Goal: Task Accomplishment & Management: Complete application form

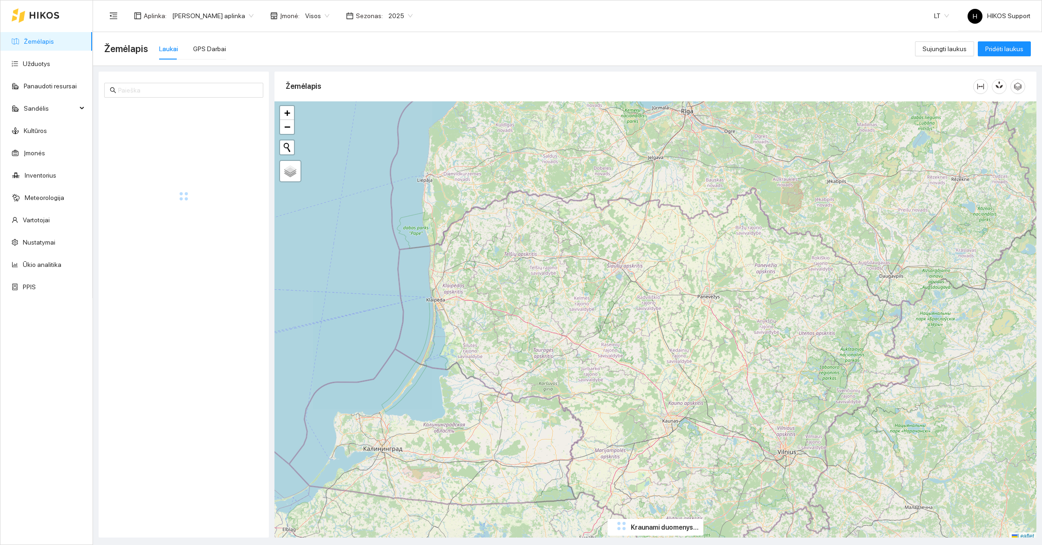
click at [203, 21] on span "[PERSON_NAME] aplinka" at bounding box center [212, 16] width 81 height 14
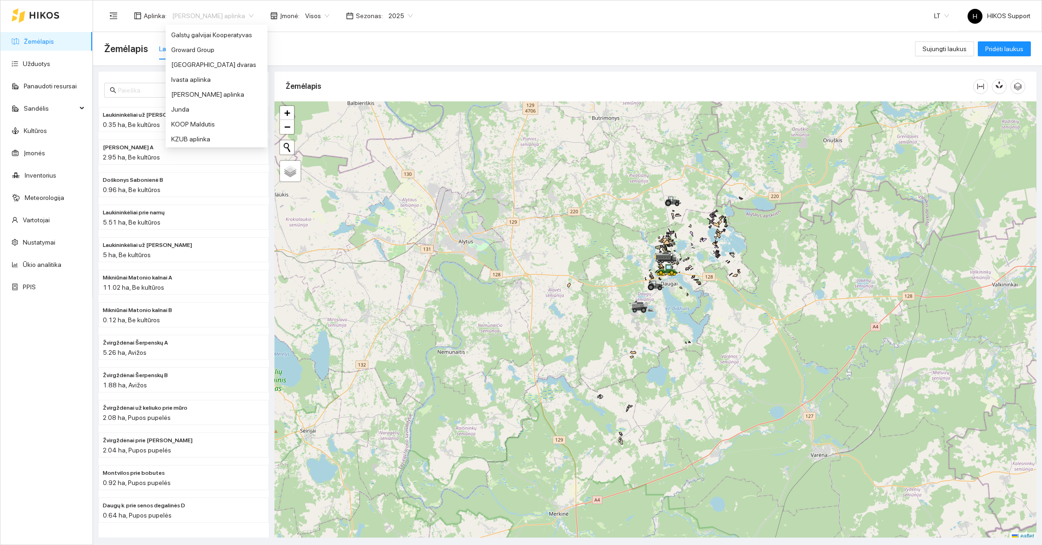
scroll to position [241, 0]
click at [197, 48] on div "Groward Group" at bounding box center [216, 46] width 91 height 10
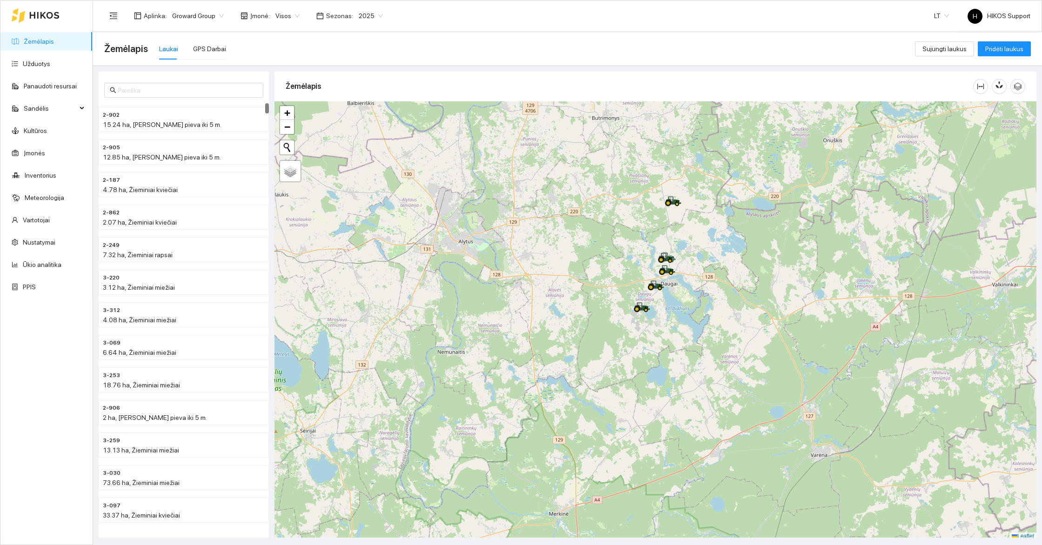
click at [299, 7] on div "Aplinka : Groward Group Įmonė : Visos Sezonas : 2025" at bounding box center [246, 16] width 284 height 19
click at [282, 23] on div "Aplinka : Groward Group Įmonė : Visos Sezonas : 2025" at bounding box center [246, 16] width 284 height 19
click at [299, 11] on div "Visos" at bounding box center [287, 15] width 35 height 15
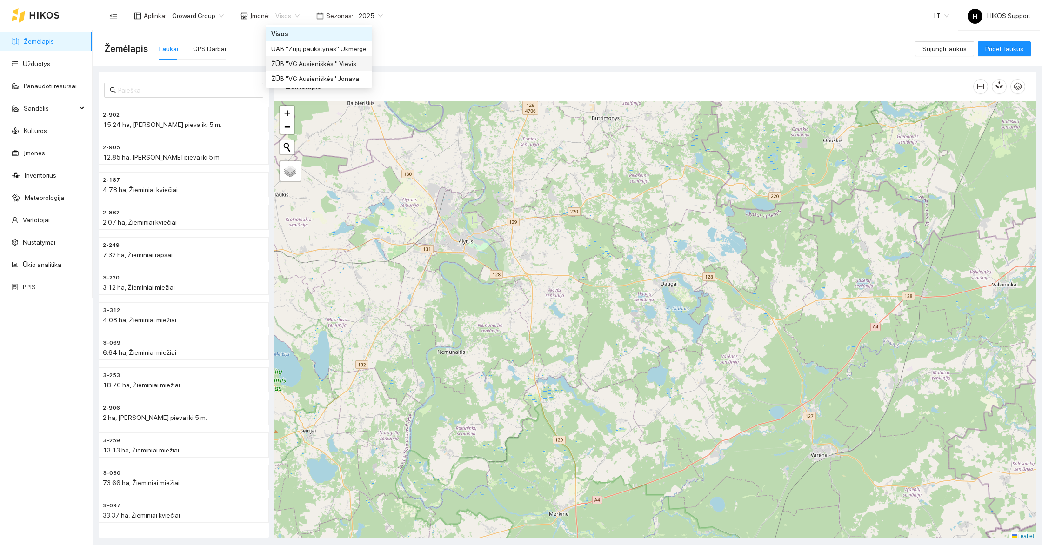
click at [338, 63] on div "ŽŪB "VG Ausieniškės " Vievis" at bounding box center [318, 64] width 95 height 10
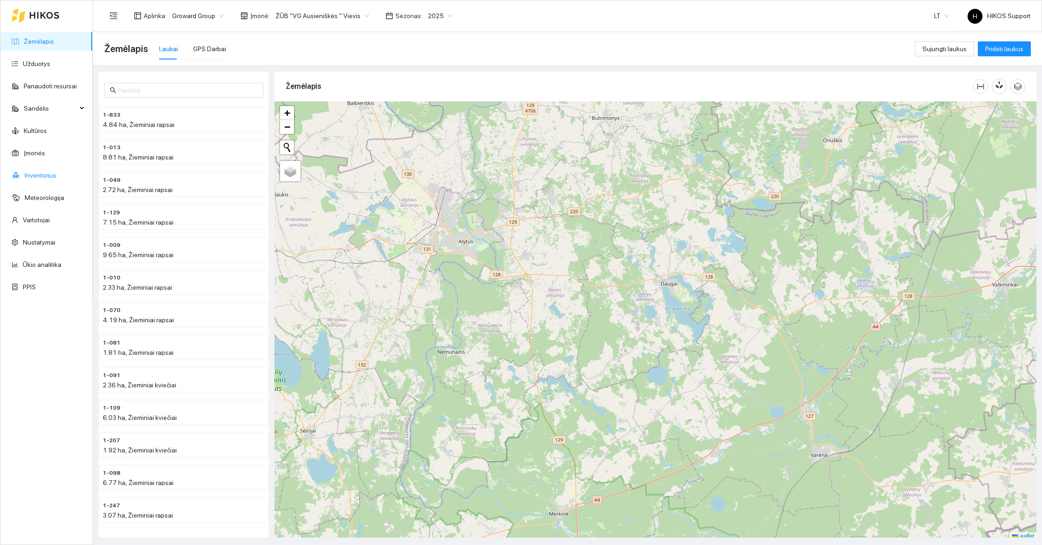
click at [37, 173] on link "Inventorius" at bounding box center [41, 175] width 32 height 7
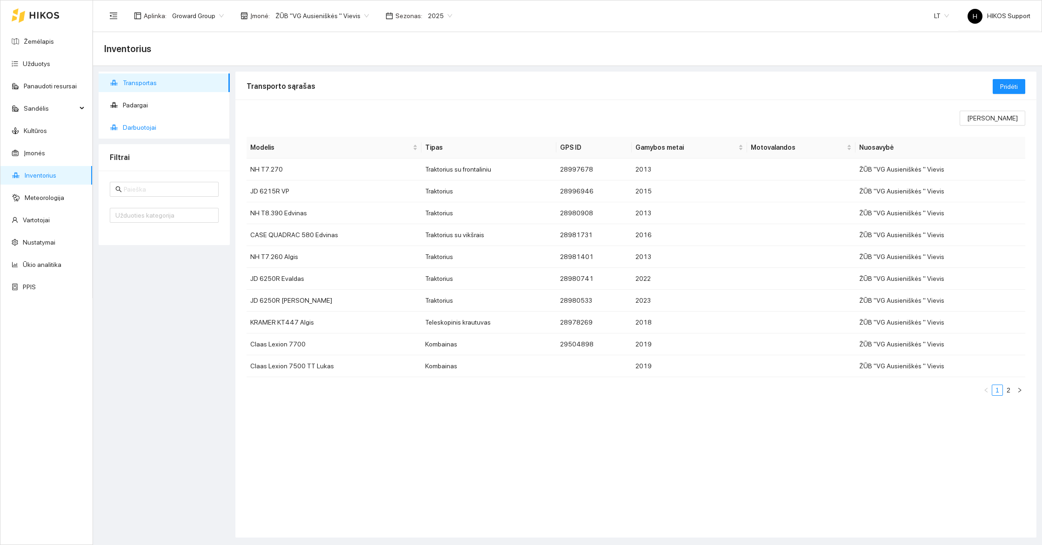
click at [144, 122] on span "Darbuotojai" at bounding box center [173, 127] width 100 height 19
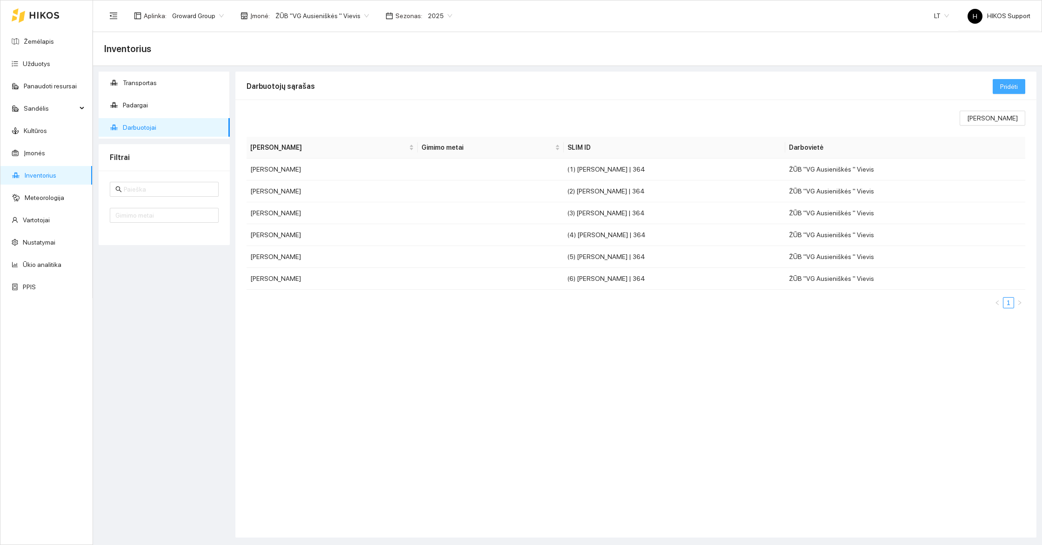
click at [1007, 83] on span "Pridėti" at bounding box center [1009, 86] width 18 height 10
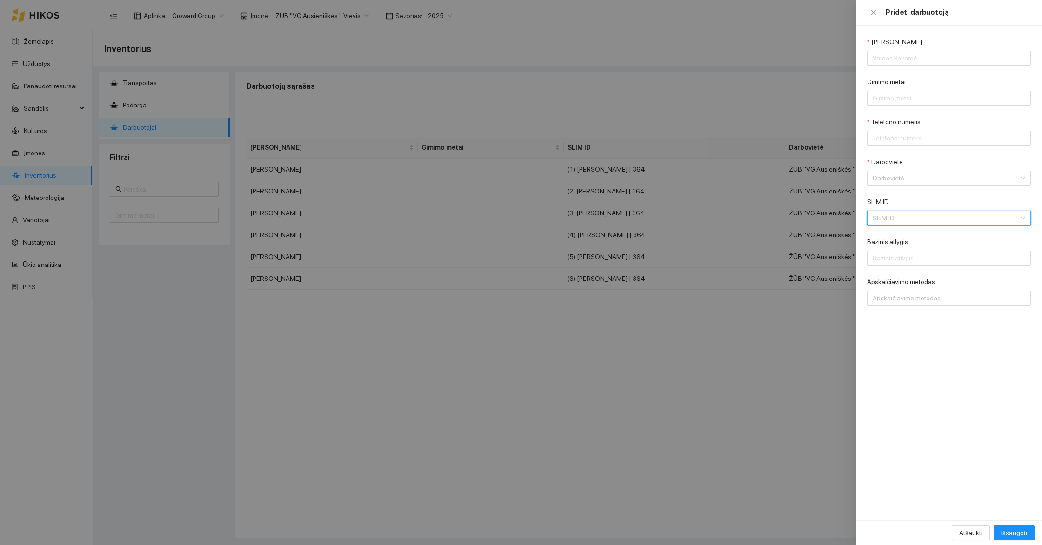
click at [896, 214] on input "SLIM ID" at bounding box center [946, 218] width 146 height 14
click at [352, 42] on div at bounding box center [521, 272] width 1042 height 545
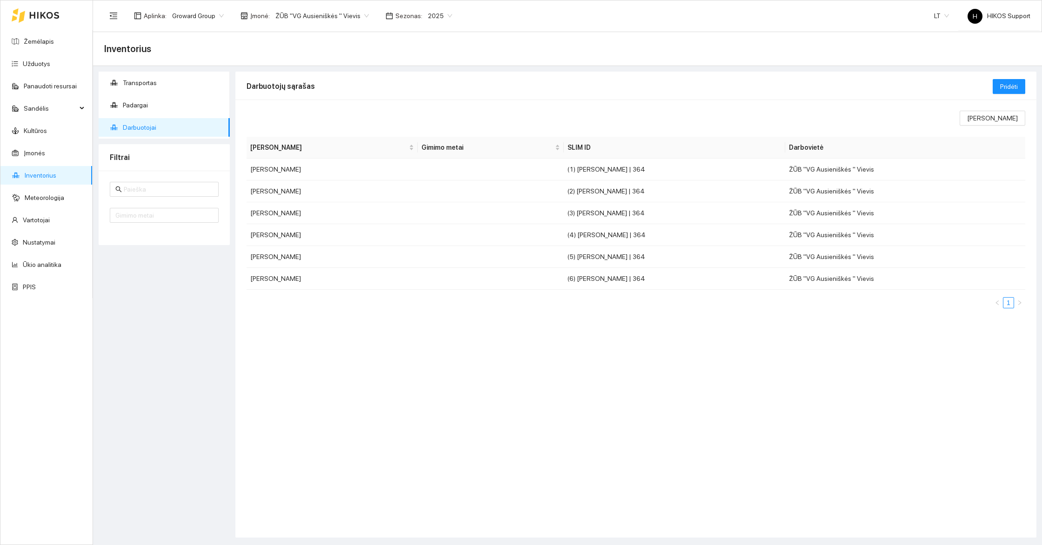
click at [349, 19] on span "ŽŪB "VG Ausieniškės " Vievis" at bounding box center [322, 16] width 94 height 14
click at [316, 33] on div "Visos" at bounding box center [318, 34] width 95 height 10
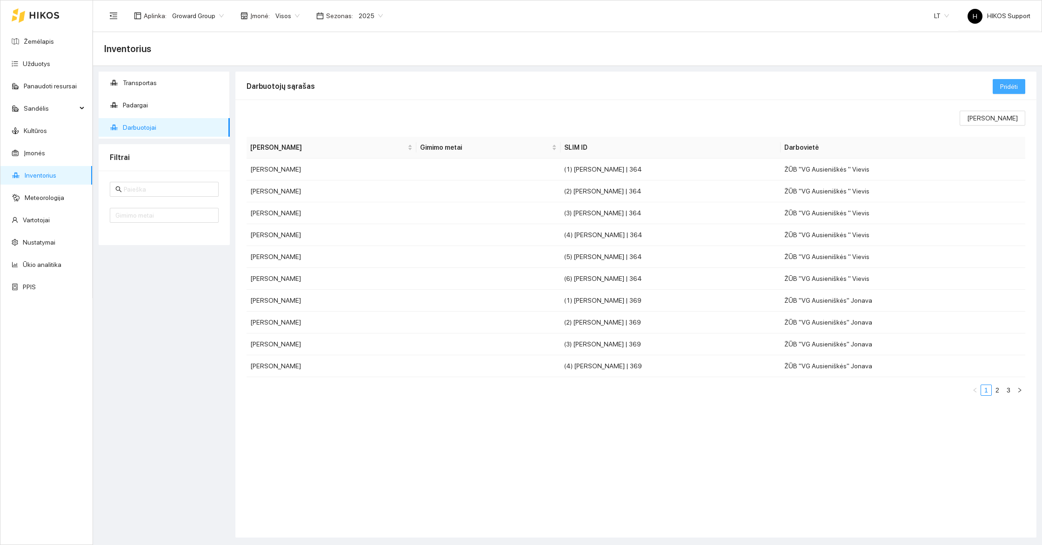
click at [1015, 91] on span "Pridėti" at bounding box center [1009, 86] width 18 height 10
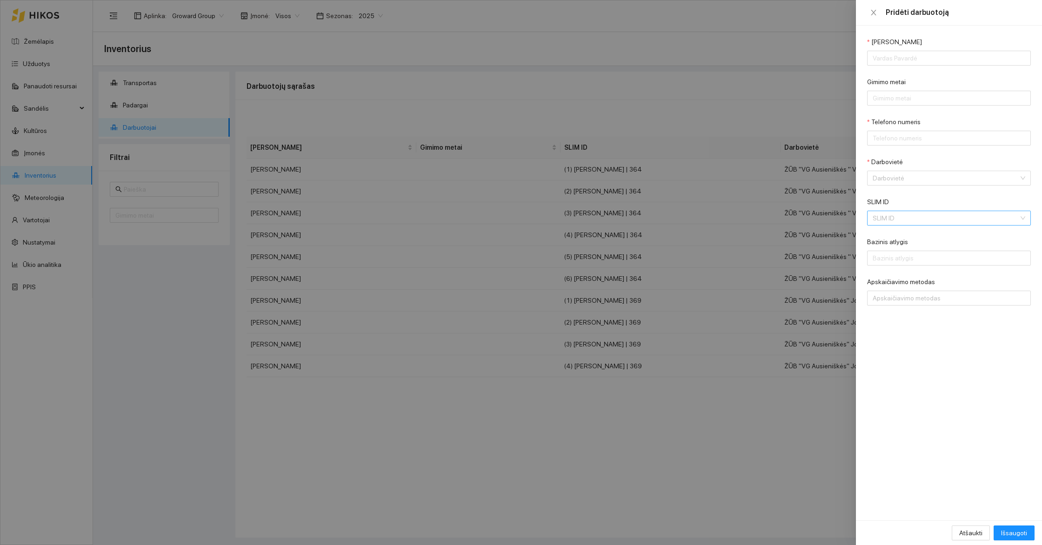
click at [892, 212] on input "SLIM ID" at bounding box center [946, 218] width 146 height 14
click at [731, 137] on div at bounding box center [521, 272] width 1042 height 545
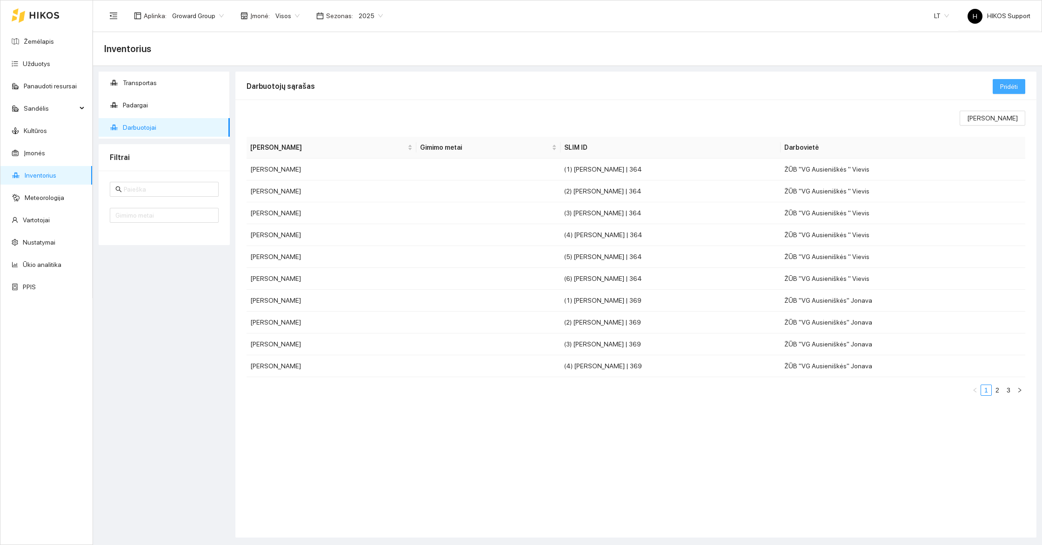
click at [1005, 92] on button "Pridėti" at bounding box center [1009, 86] width 33 height 15
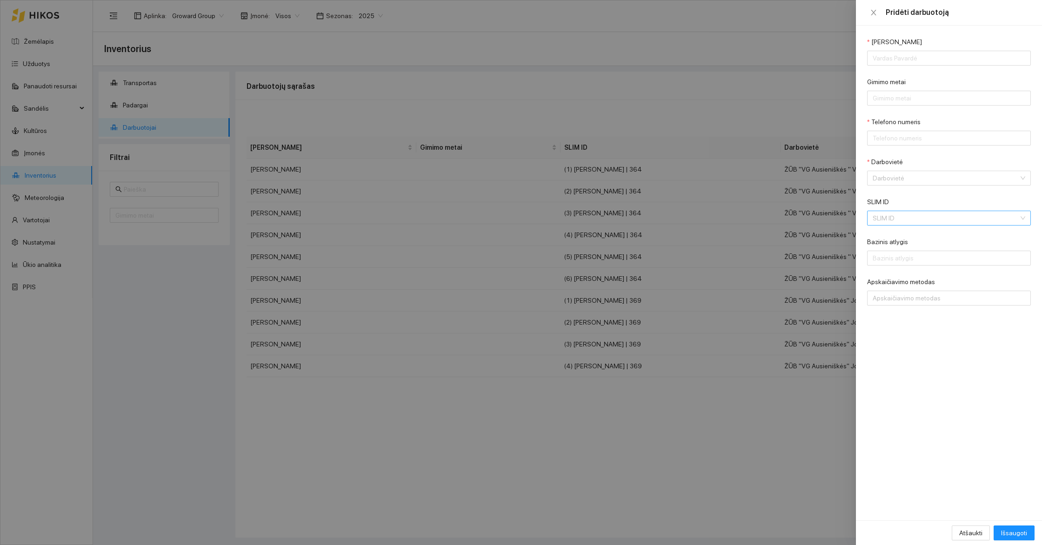
click at [910, 213] on input "SLIM ID" at bounding box center [946, 218] width 146 height 14
click at [786, 108] on div at bounding box center [521, 272] width 1042 height 545
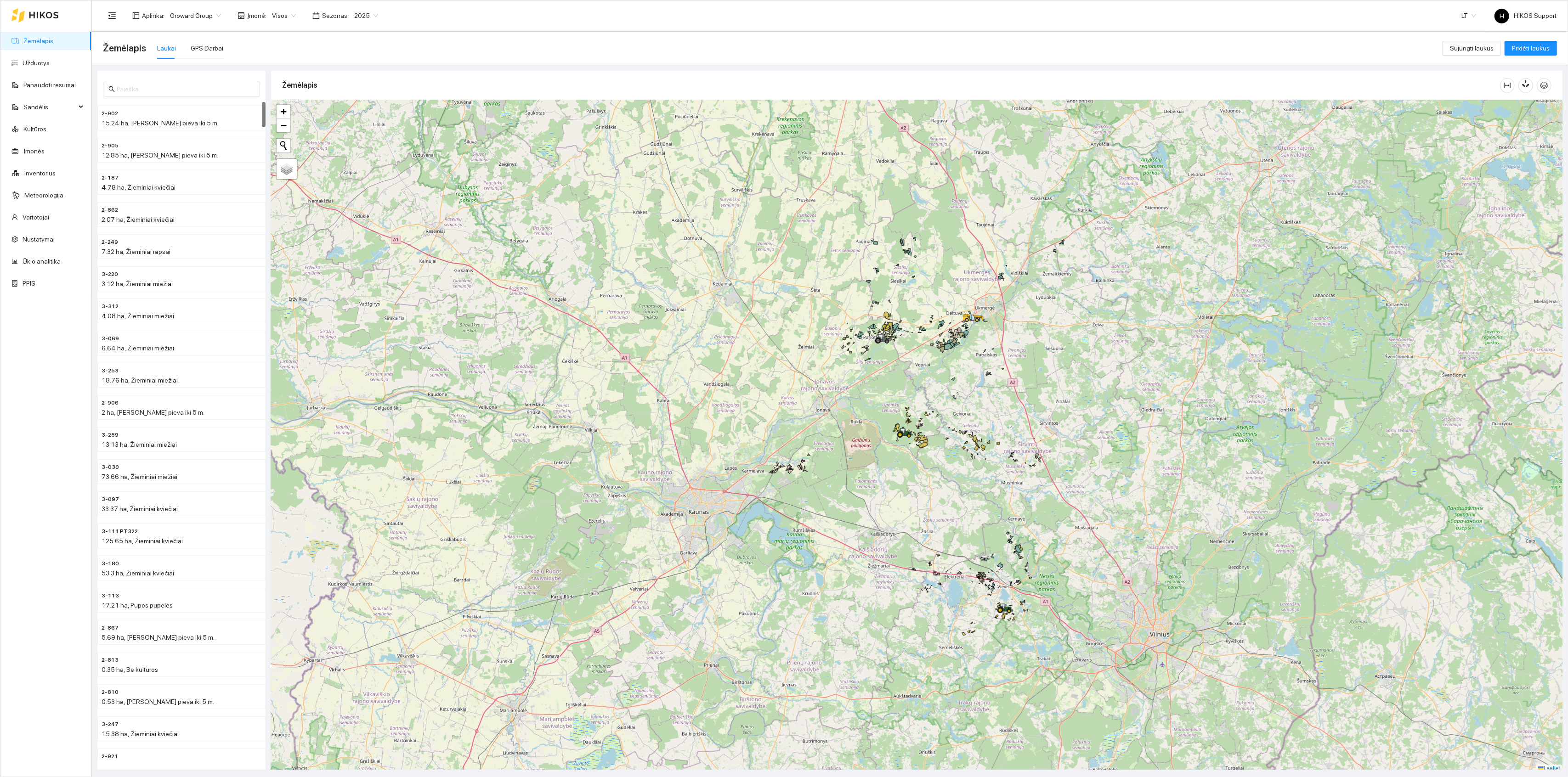
click at [371, 20] on span "2025" at bounding box center [366, 16] width 24 height 14
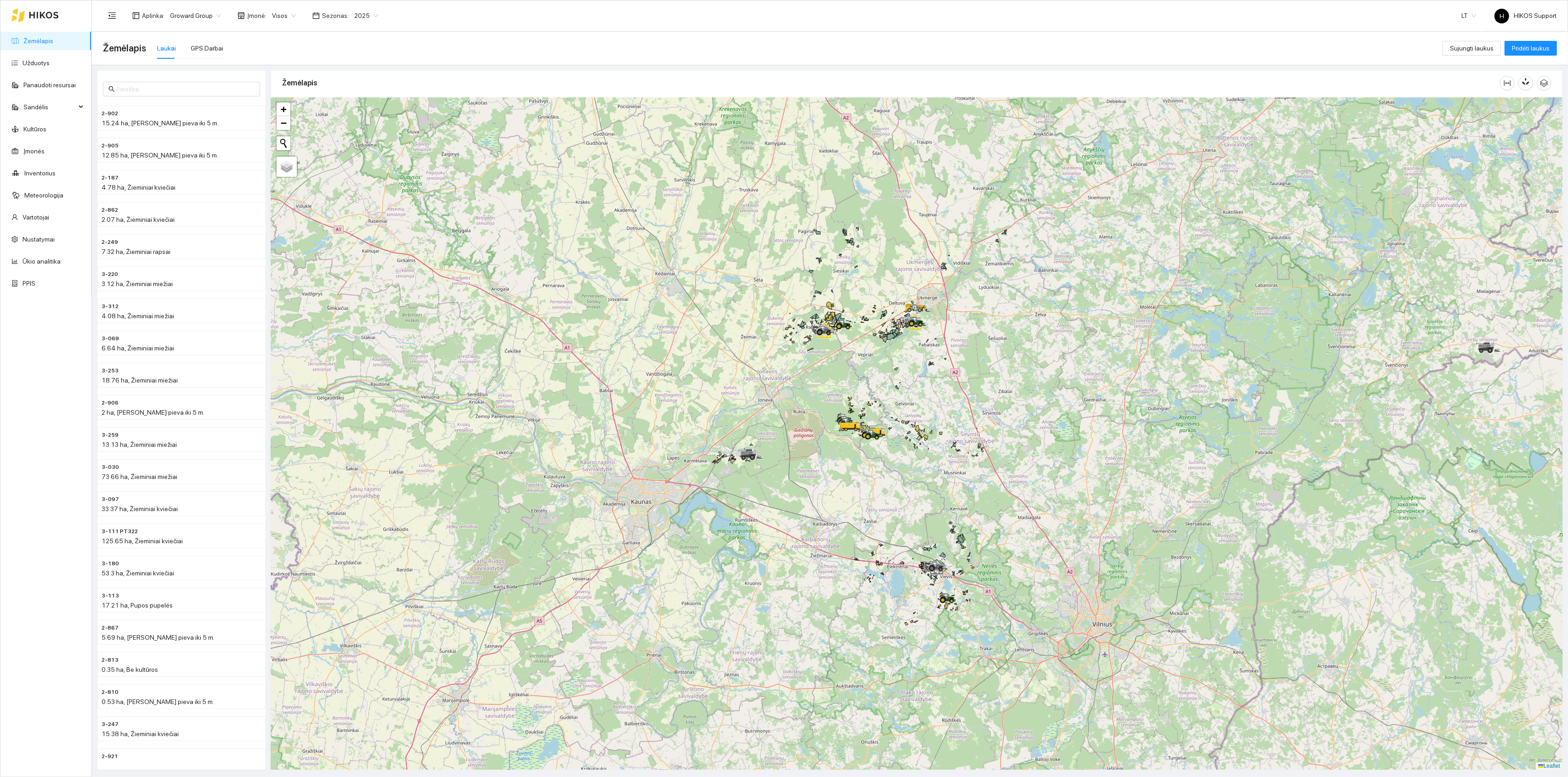
drag, startPoint x: 889, startPoint y: 505, endPoint x: 889, endPoint y: 525, distance: 20.0
click at [889, 525] on div at bounding box center [917, 433] width 1292 height 672
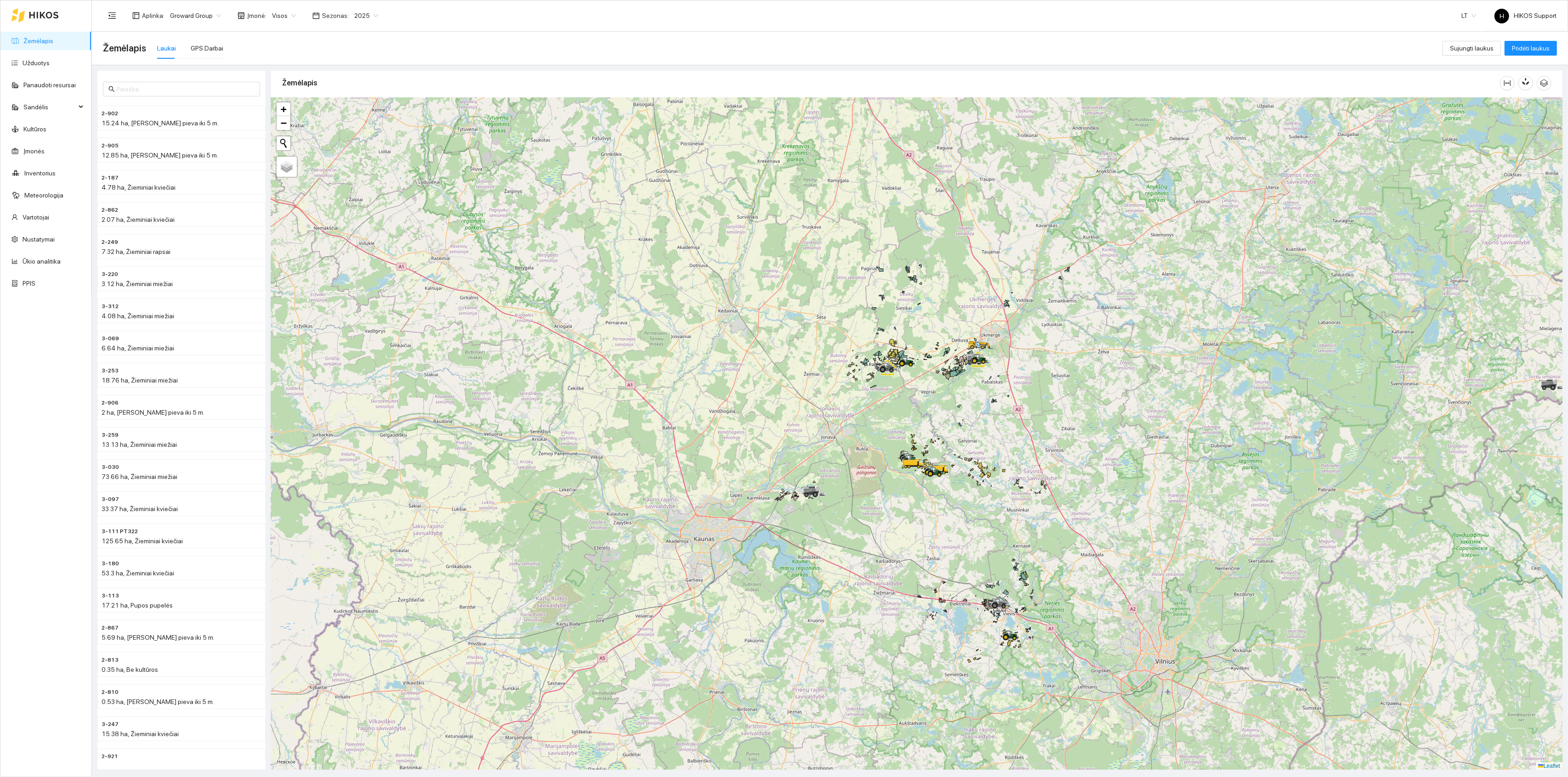
click at [196, 18] on span "Groward Group" at bounding box center [196, 16] width 51 height 14
click at [172, 46] on div "[PERSON_NAME]" at bounding box center [213, 46] width 90 height 10
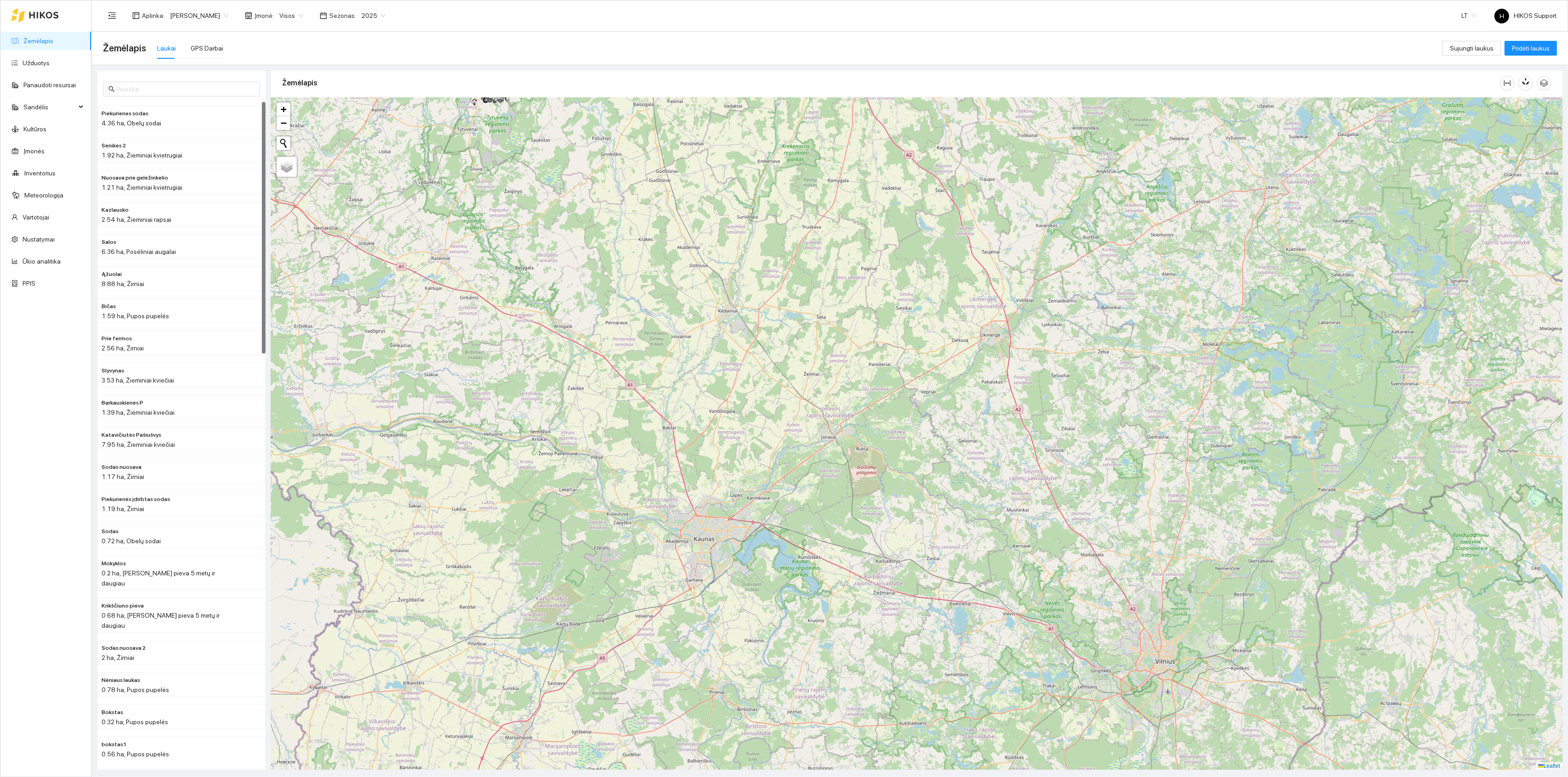
click at [48, 39] on link "Žemėlapis" at bounding box center [39, 40] width 30 height 7
click at [1526, 81] on icon "button" at bounding box center [1527, 84] width 5 height 8
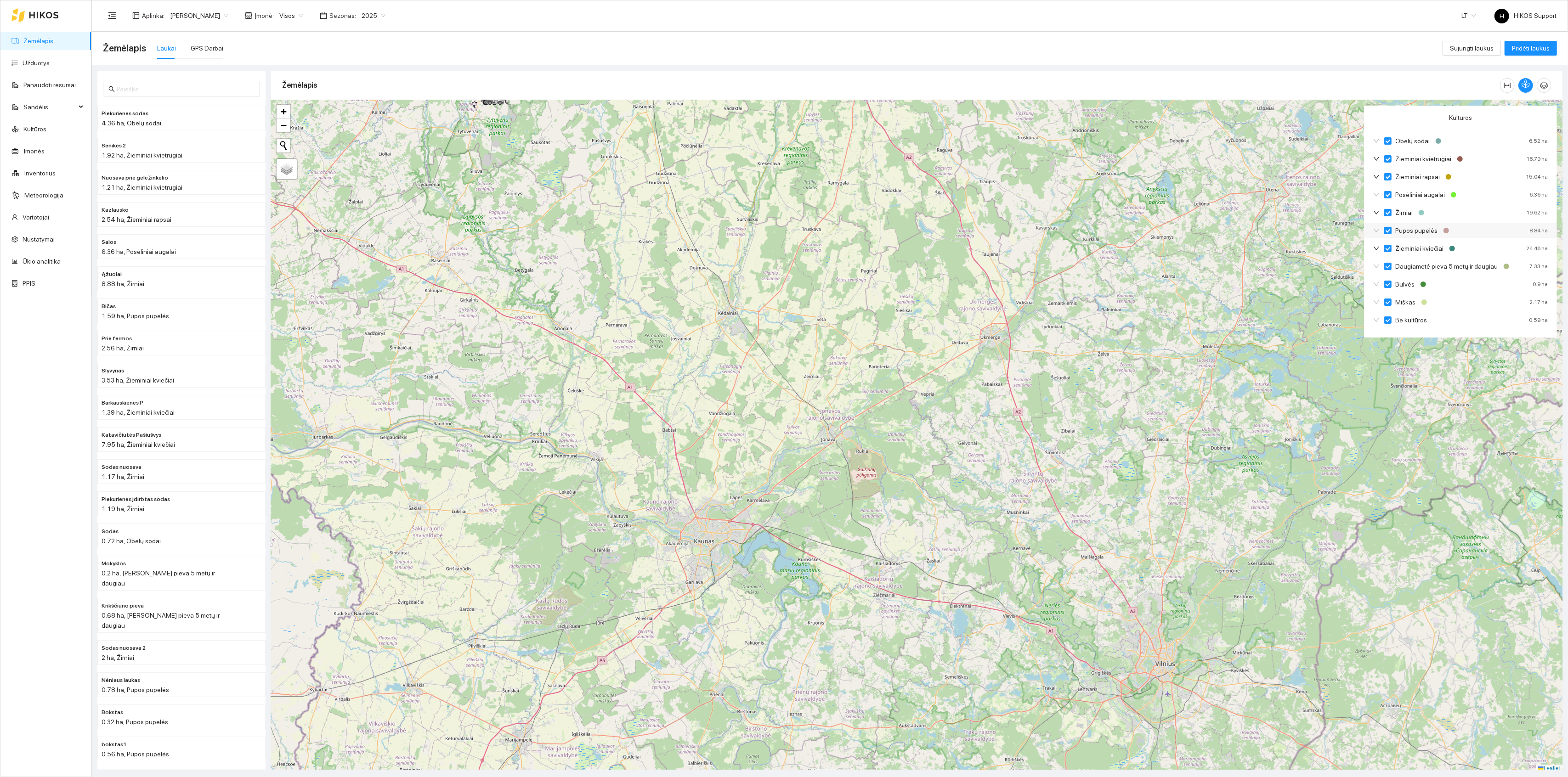
click at [1413, 233] on span "Pupos pupelės" at bounding box center [1416, 230] width 49 height 10
click at [1391, 233] on input "Pupos pupelės" at bounding box center [1387, 230] width 7 height 7
click at [1394, 235] on span "Pupos pupelės" at bounding box center [1416, 230] width 49 height 10
click at [1391, 234] on input "Pupos pupelės" at bounding box center [1387, 230] width 7 height 7
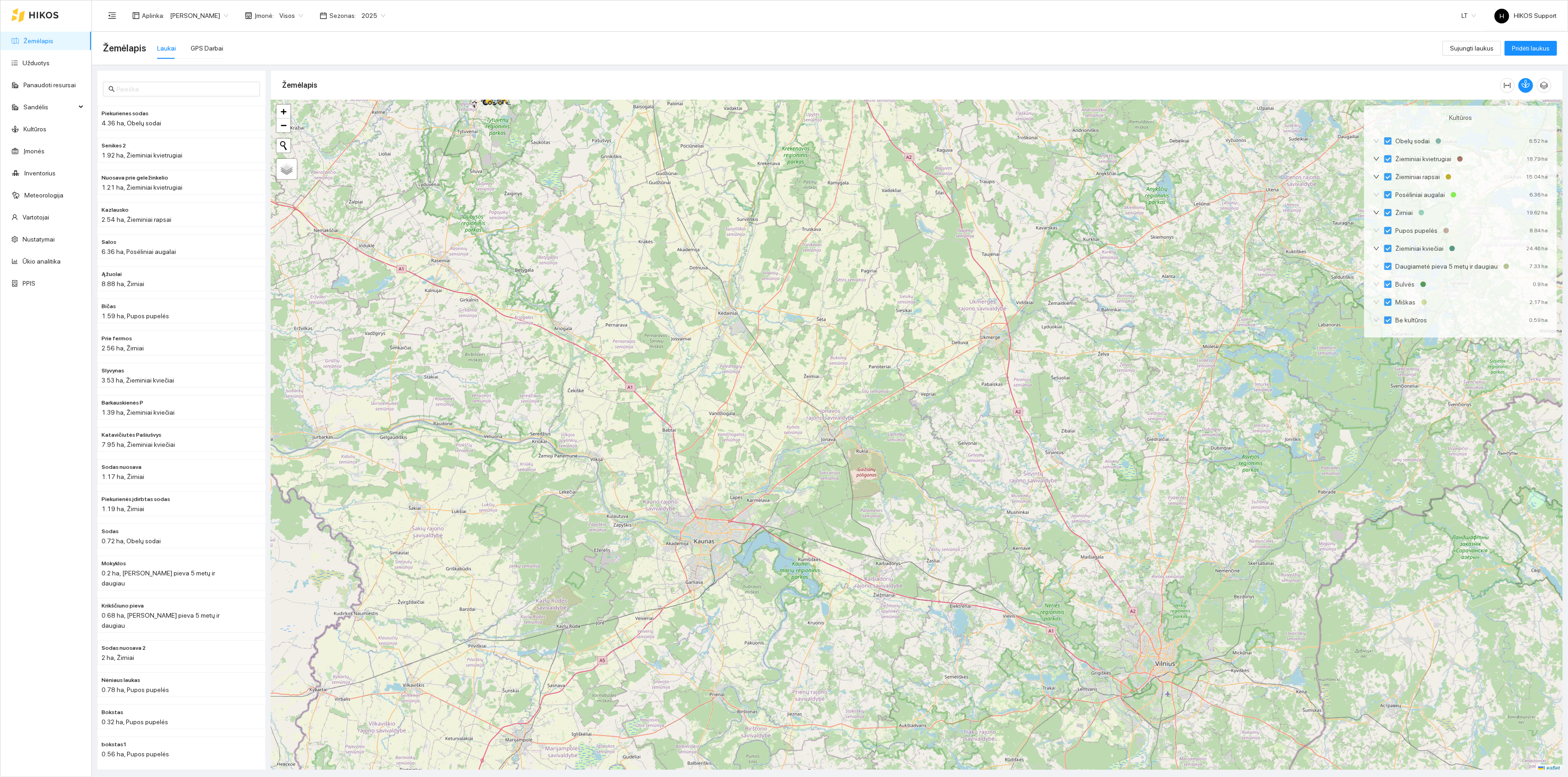
scroll to position [2, 0]
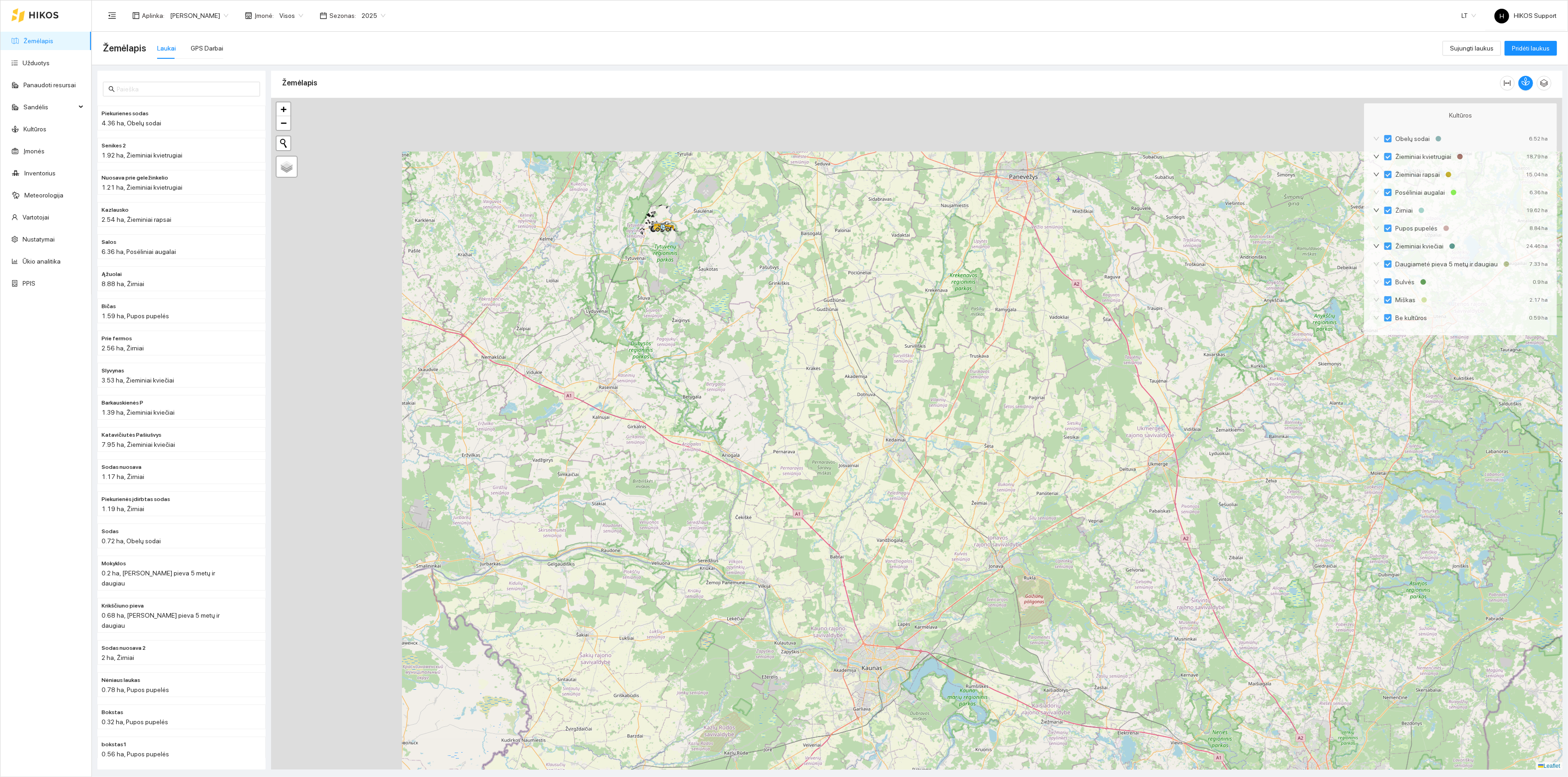
drag, startPoint x: 919, startPoint y: 330, endPoint x: 995, endPoint y: 382, distance: 92.1
click at [995, 382] on div at bounding box center [917, 433] width 1292 height 672
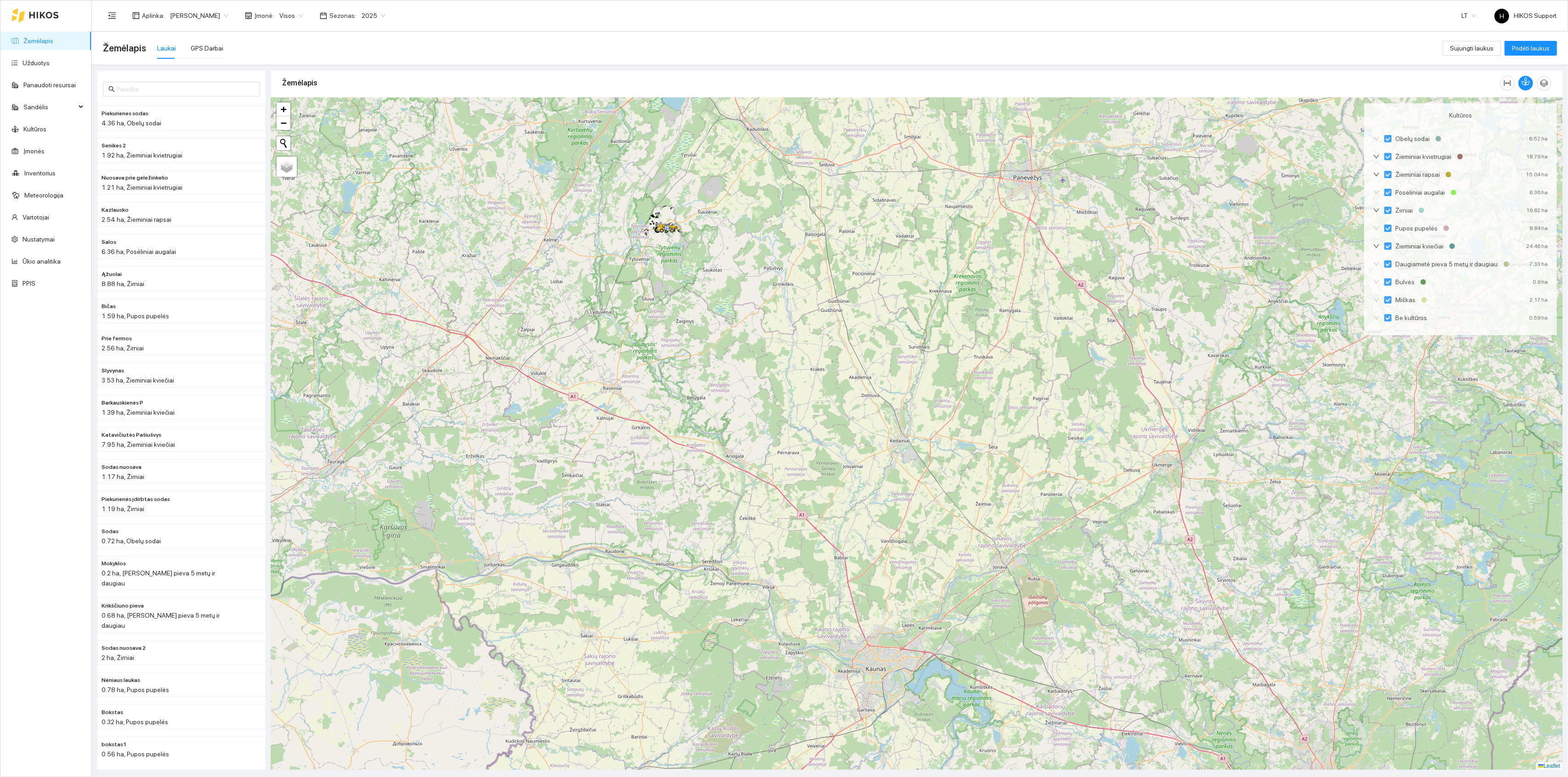
click at [704, 259] on div at bounding box center [917, 433] width 1292 height 672
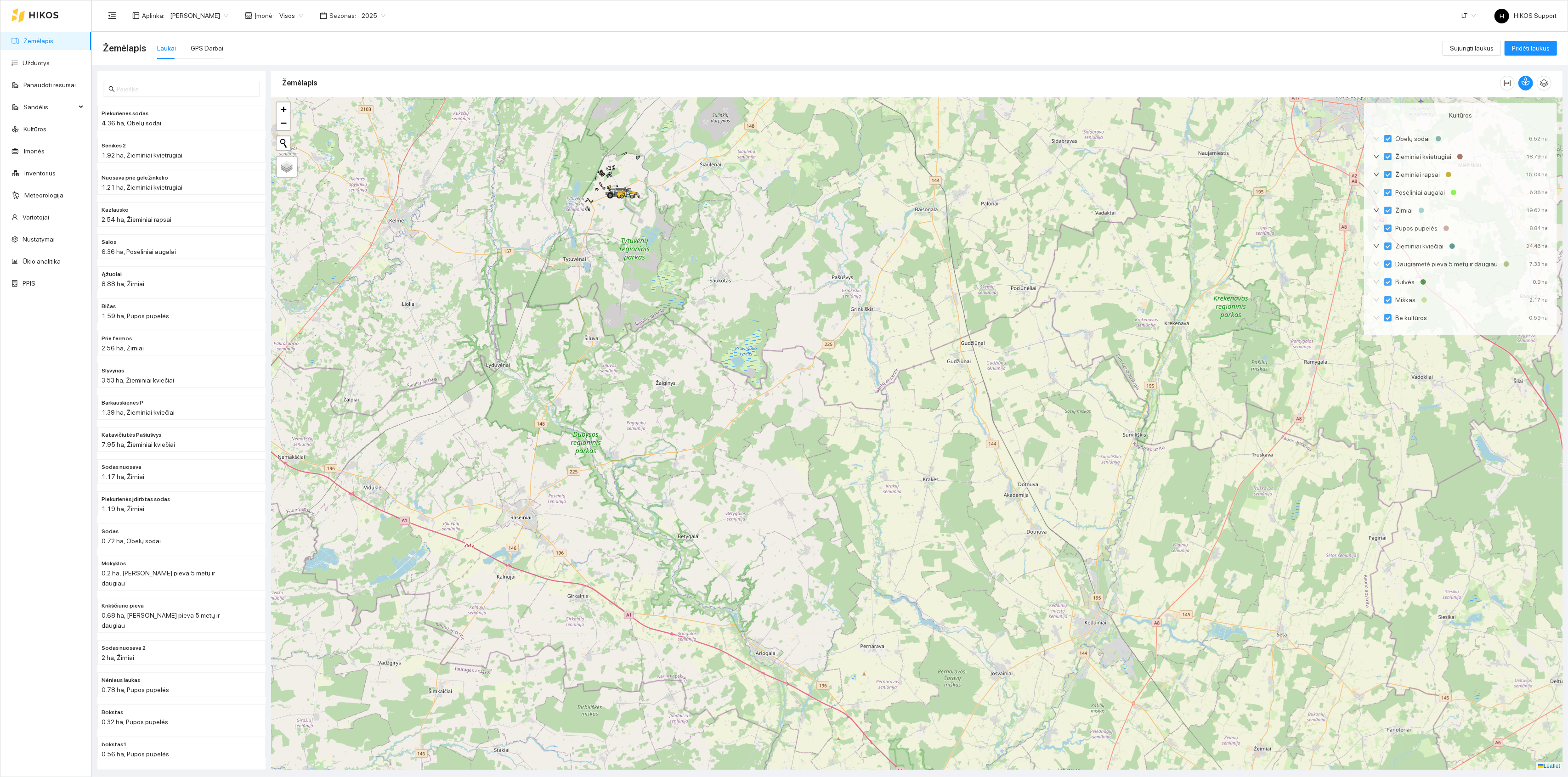
click at [664, 185] on div at bounding box center [917, 433] width 1292 height 672
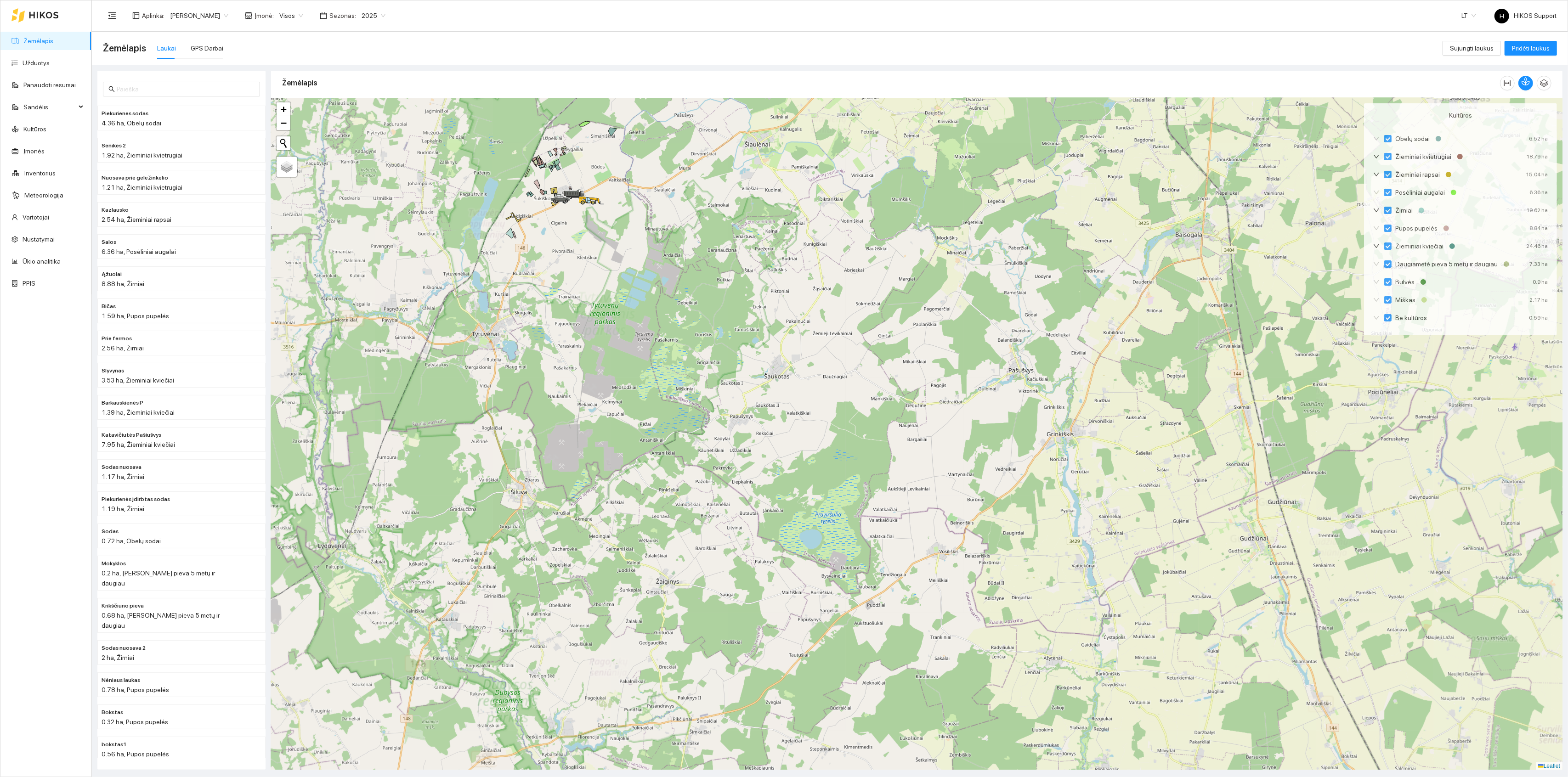
click at [605, 168] on div at bounding box center [917, 433] width 1292 height 672
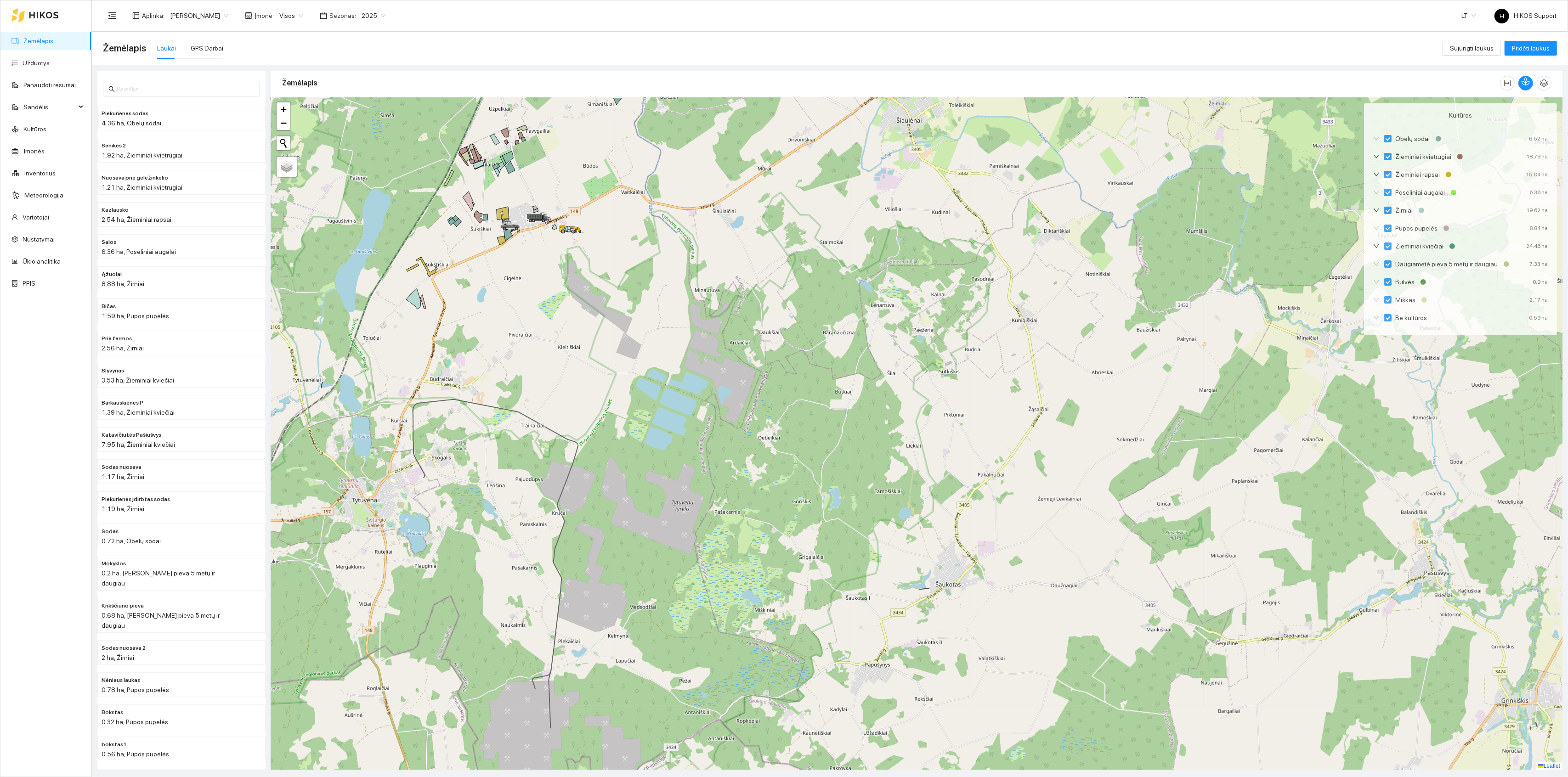
click at [605, 168] on div at bounding box center [917, 433] width 1292 height 672
click at [604, 184] on div at bounding box center [917, 433] width 1292 height 672
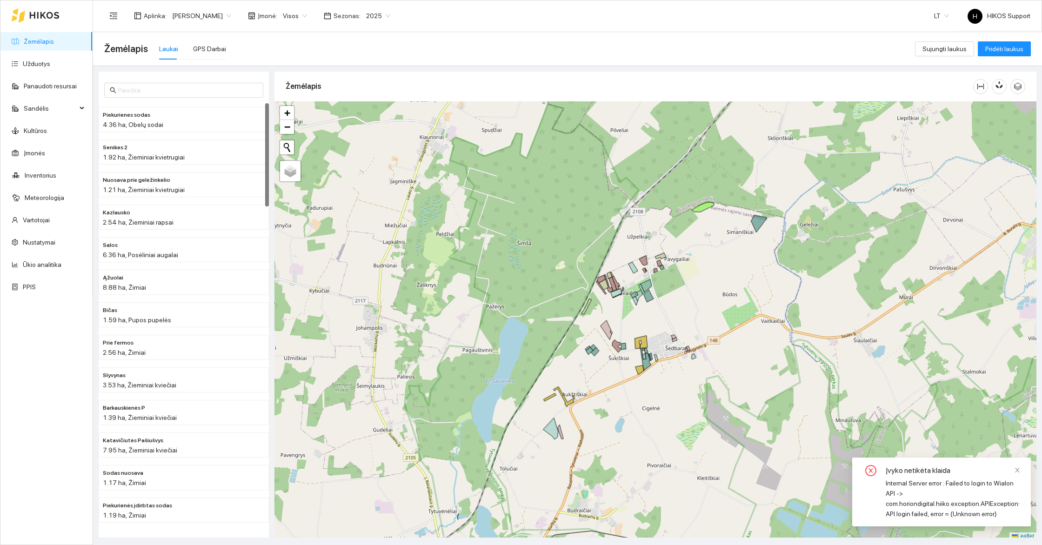
click at [185, 12] on span "[PERSON_NAME]" at bounding box center [201, 16] width 59 height 14
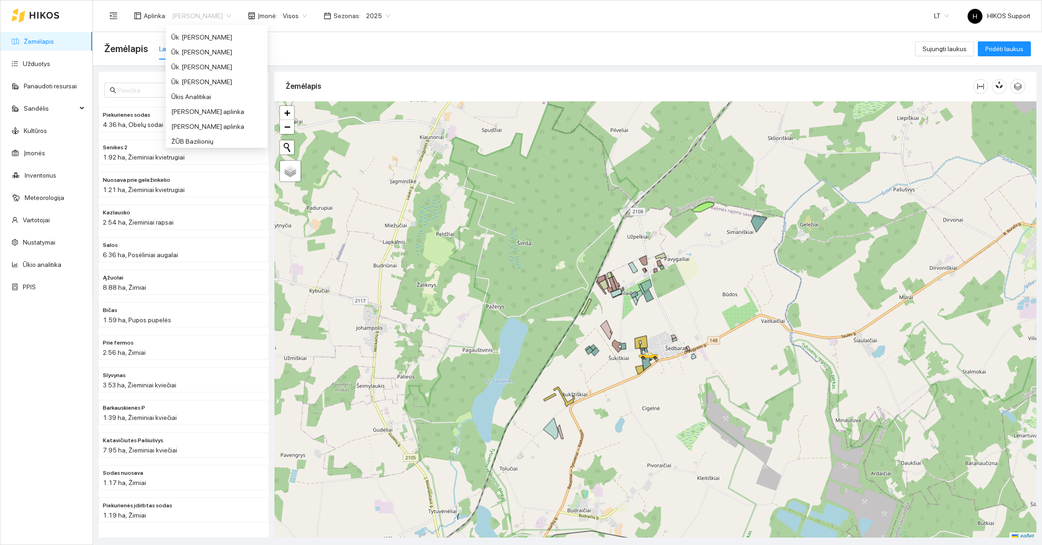
scroll to position [608, 0]
click at [206, 62] on div "Ūk. [PERSON_NAME]" at bounding box center [216, 67] width 91 height 10
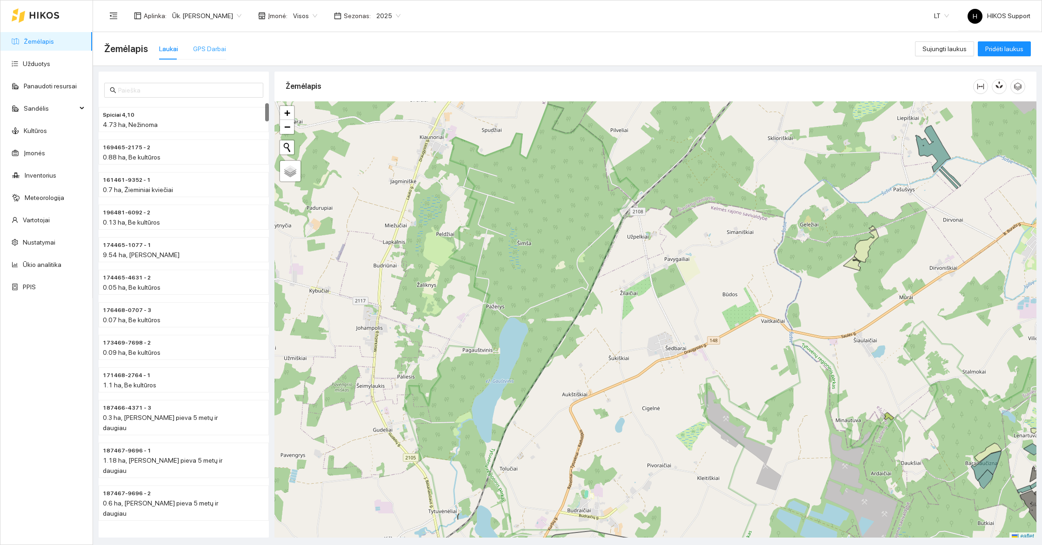
click at [211, 54] on div "GPS Darbai" at bounding box center [209, 48] width 33 height 21
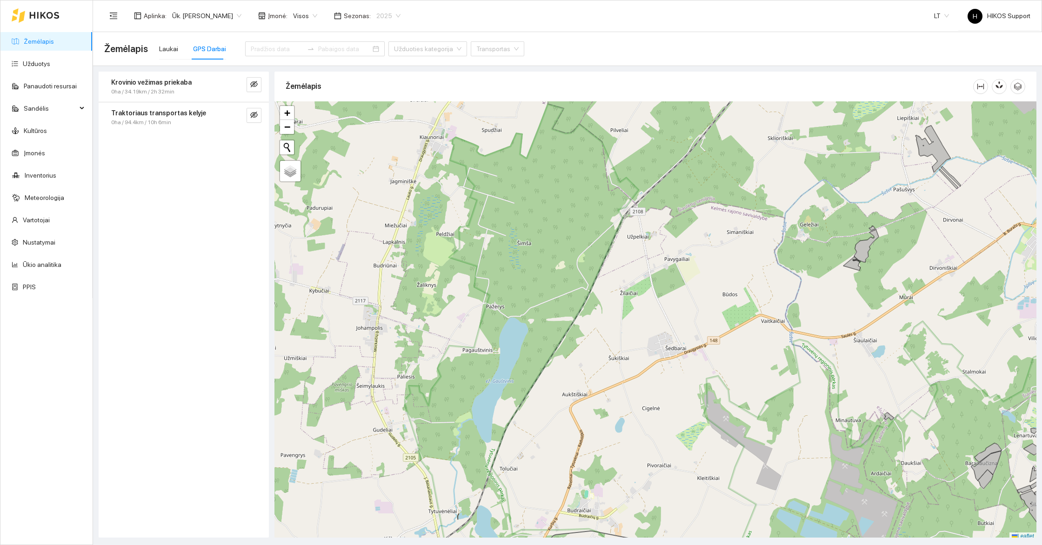
click at [389, 10] on span "2025" at bounding box center [388, 16] width 24 height 14
click at [375, 126] on div "2026" at bounding box center [378, 124] width 25 height 10
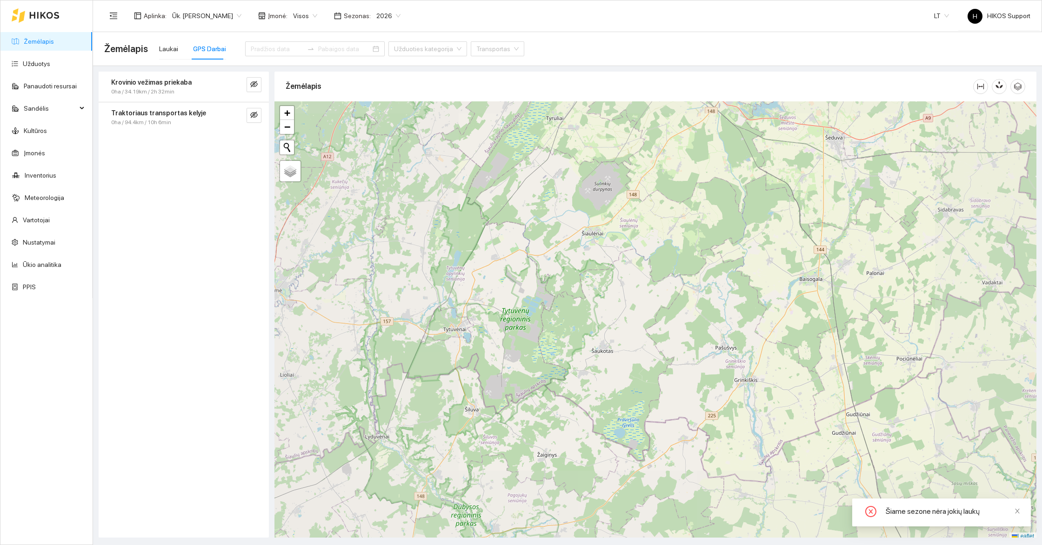
scroll to position [2, 0]
drag, startPoint x: 495, startPoint y: 215, endPoint x: 592, endPoint y: 298, distance: 127.0
click at [592, 298] on div at bounding box center [656, 318] width 762 height 439
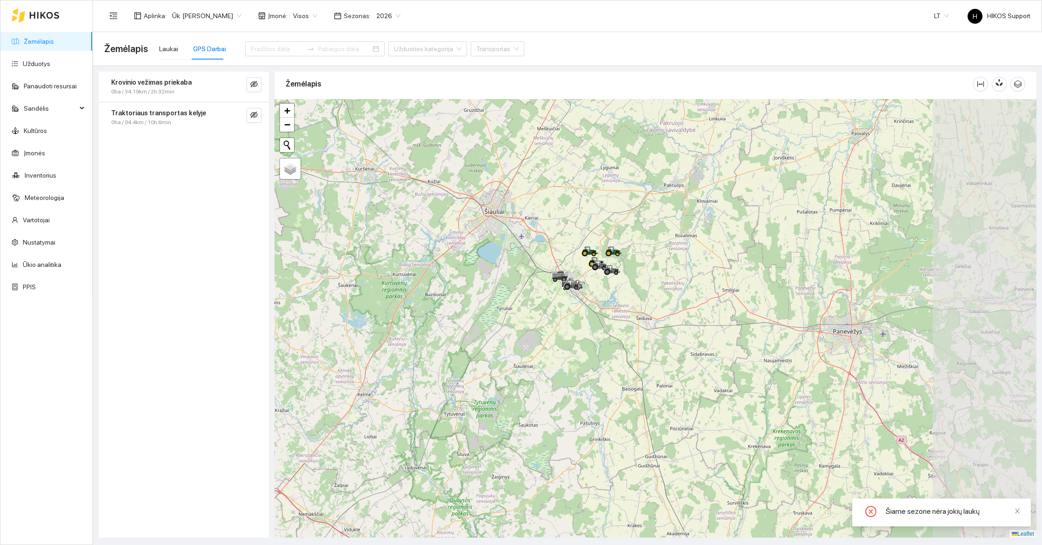
drag, startPoint x: 755, startPoint y: 291, endPoint x: 623, endPoint y: 343, distance: 141.6
click at [623, 343] on div at bounding box center [656, 318] width 762 height 439
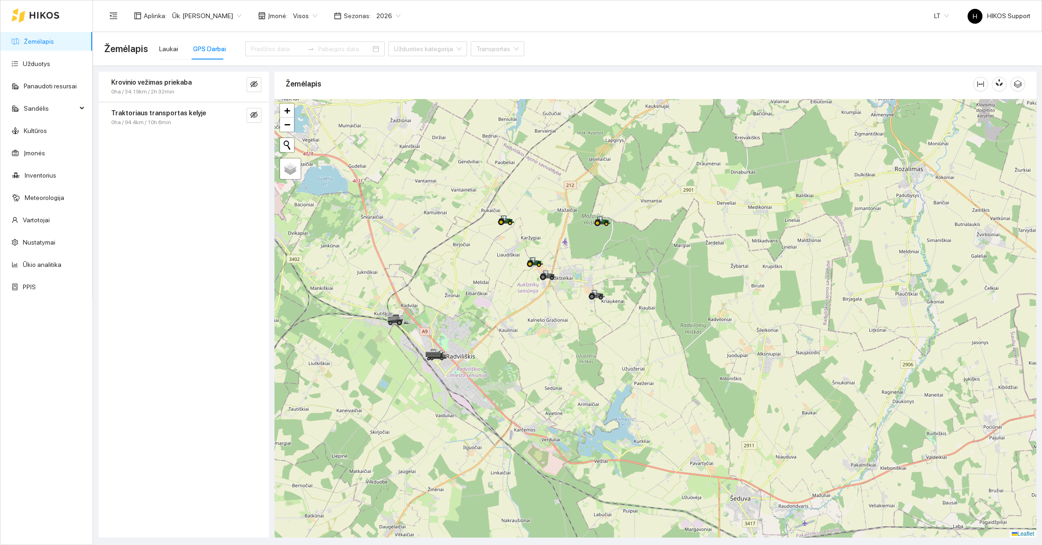
click at [382, 18] on span "2026" at bounding box center [388, 16] width 24 height 14
click at [376, 107] on div "2025" at bounding box center [378, 109] width 25 height 10
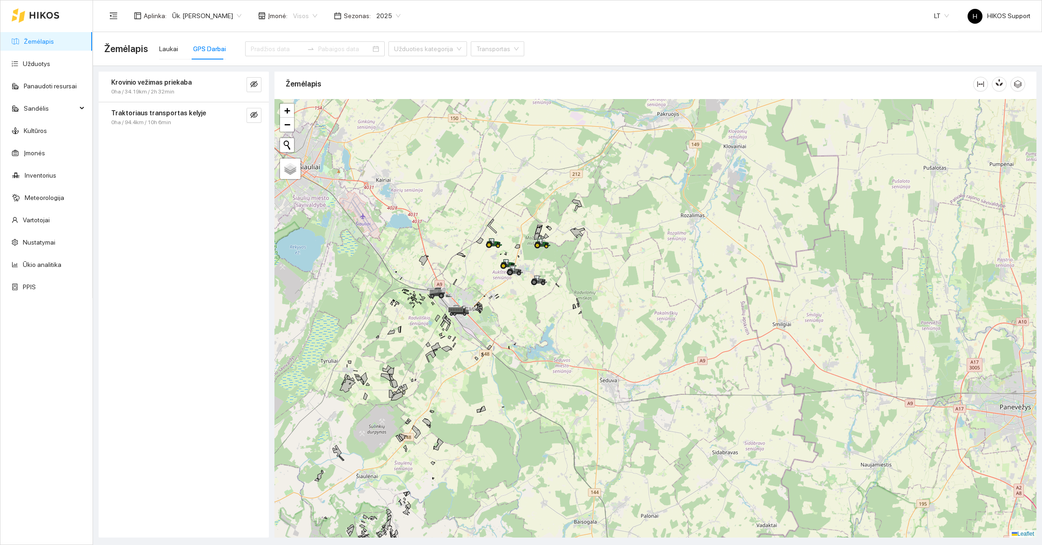
click at [293, 19] on span "Visos" at bounding box center [305, 16] width 24 height 14
click at [334, 94] on div "Tautvydas Krivickas" at bounding box center [310, 94] width 51 height 10
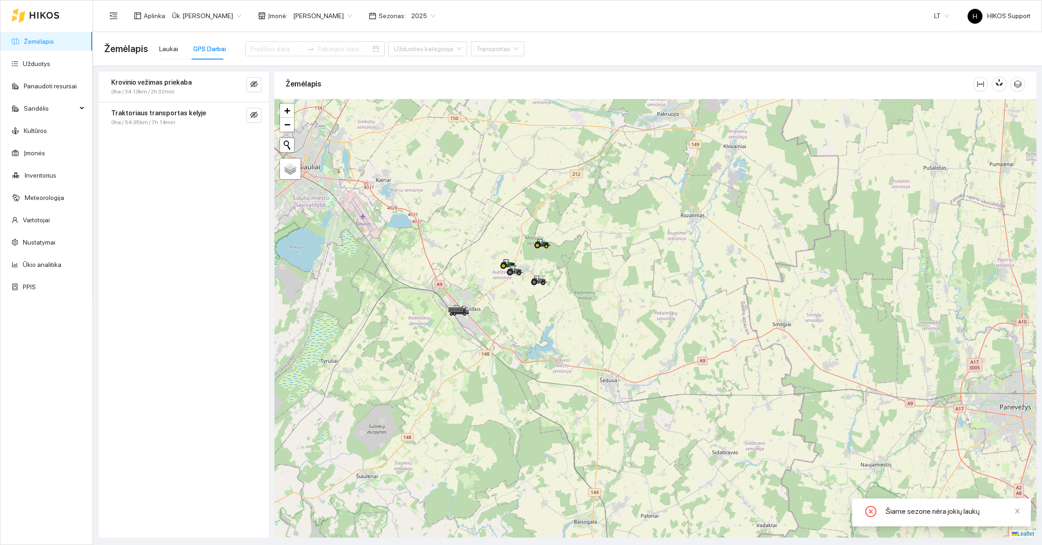
click at [323, 10] on span "Tautvydas Krivickas" at bounding box center [322, 16] width 59 height 14
click at [301, 36] on div "Visos" at bounding box center [316, 34] width 62 height 10
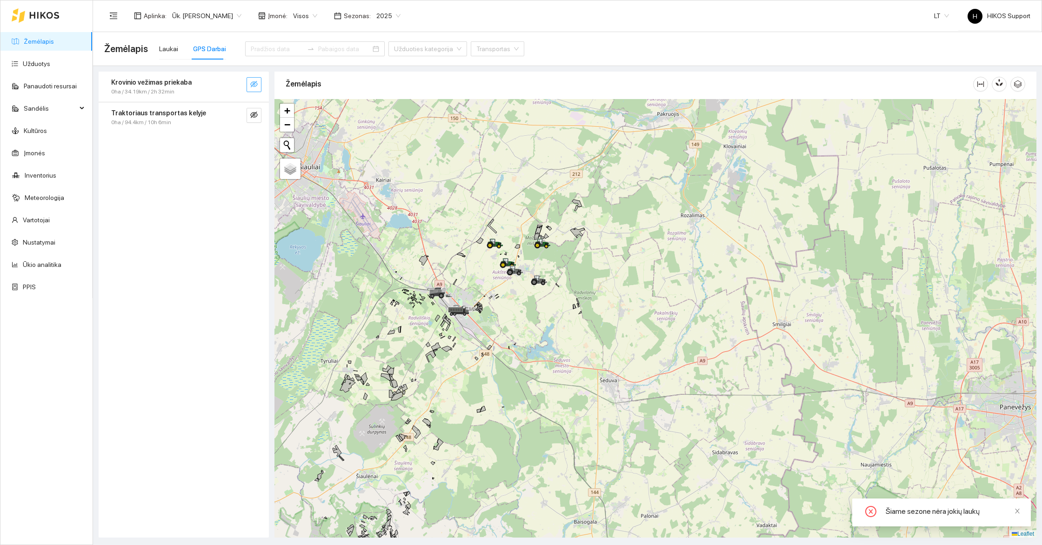
click at [260, 87] on button "button" at bounding box center [254, 84] width 15 height 15
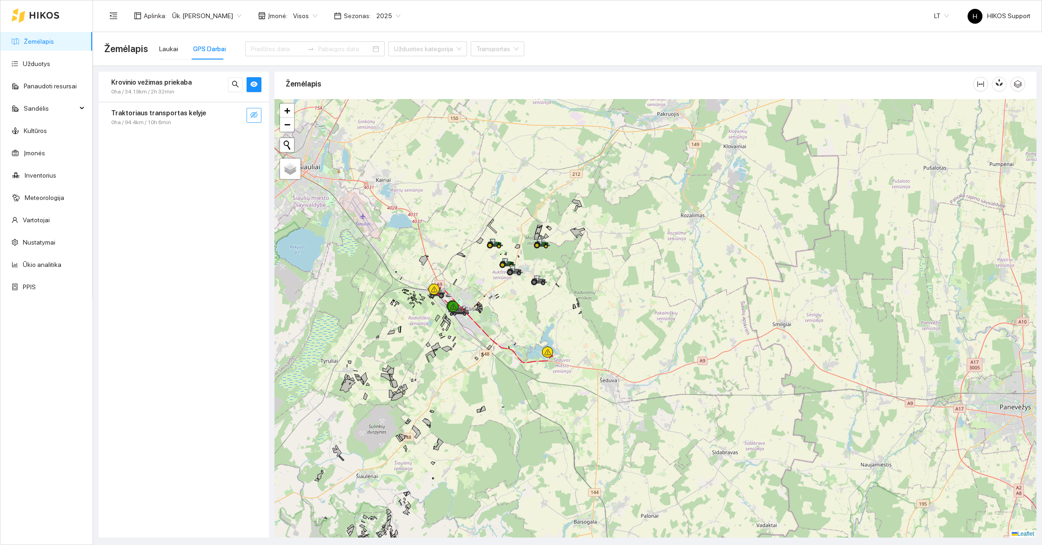
click at [254, 119] on span "eye-invisible" at bounding box center [253, 115] width 7 height 9
click at [254, 119] on span "eye" at bounding box center [253, 115] width 7 height 9
click at [254, 87] on icon "eye" at bounding box center [253, 85] width 7 height 6
click at [388, 14] on span "2025" at bounding box center [388, 16] width 24 height 14
click at [440, 13] on div "Aplinka : Ūk. Sigitas Krivickas Įmonė : Visos Sezonas : 2025 LT H HIKOS Support" at bounding box center [567, 15] width 926 height 30
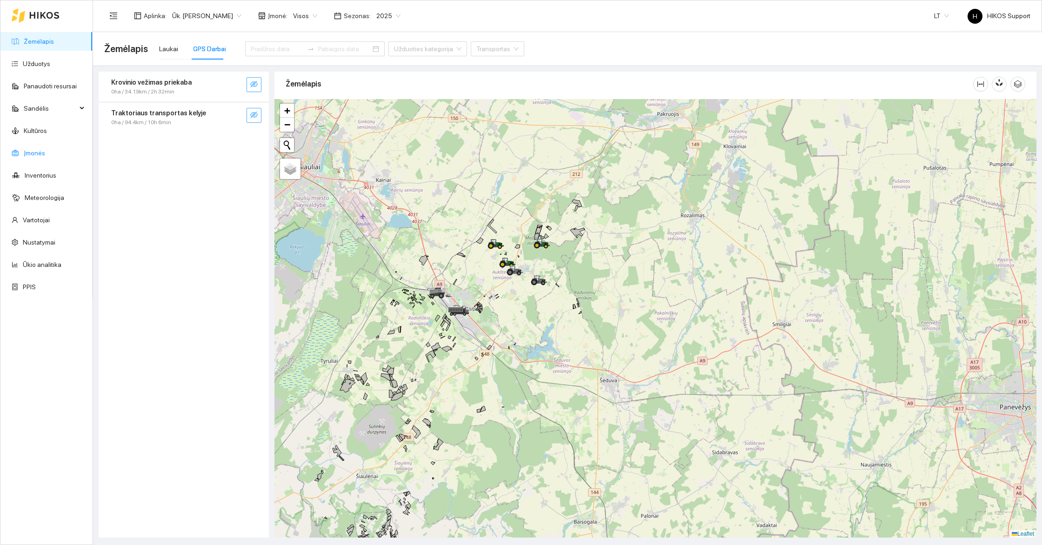
click at [34, 149] on link "Įmonės" at bounding box center [34, 152] width 21 height 7
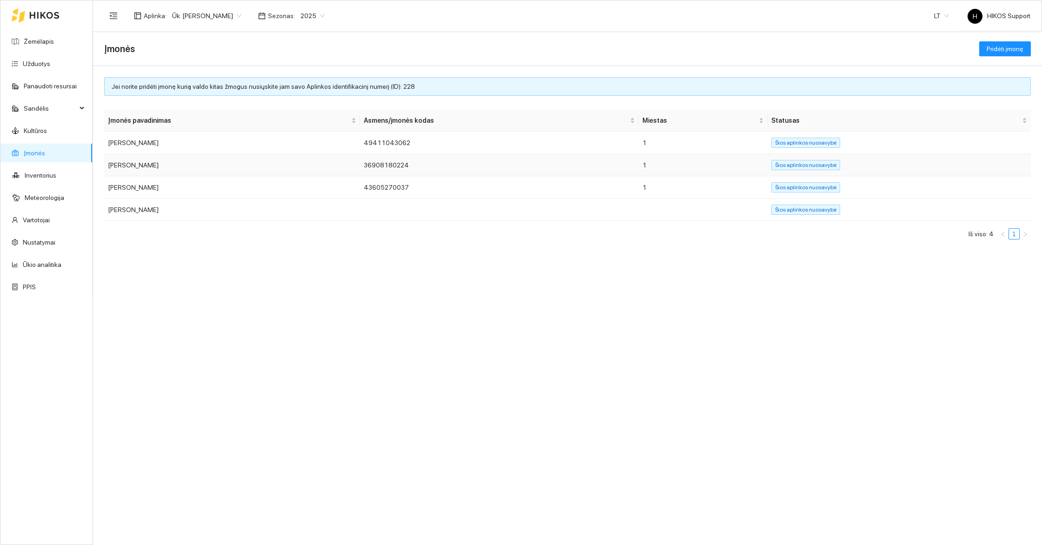
click at [141, 168] on td "Sigitas Krivickas" at bounding box center [232, 165] width 256 height 22
click at [128, 212] on td "Tautvydas Krivickas" at bounding box center [232, 210] width 256 height 22
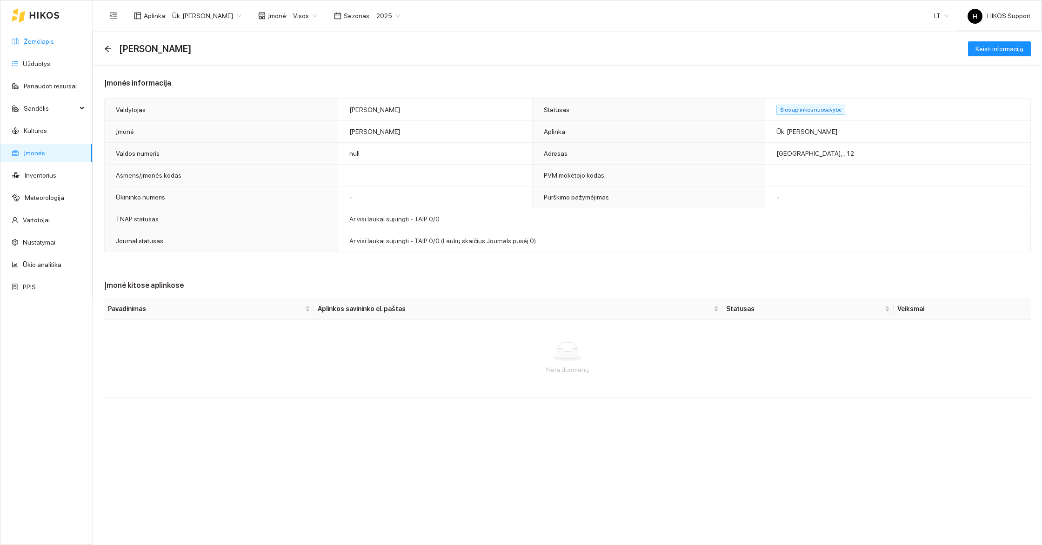
click at [46, 38] on link "Žemėlapis" at bounding box center [39, 41] width 30 height 7
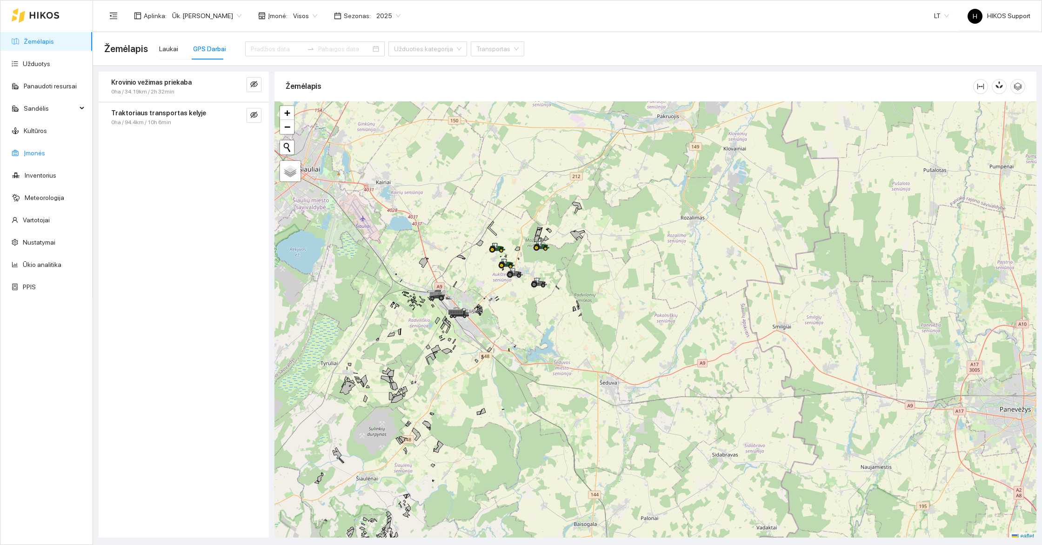
click at [27, 151] on link "Įmonės" at bounding box center [34, 152] width 21 height 7
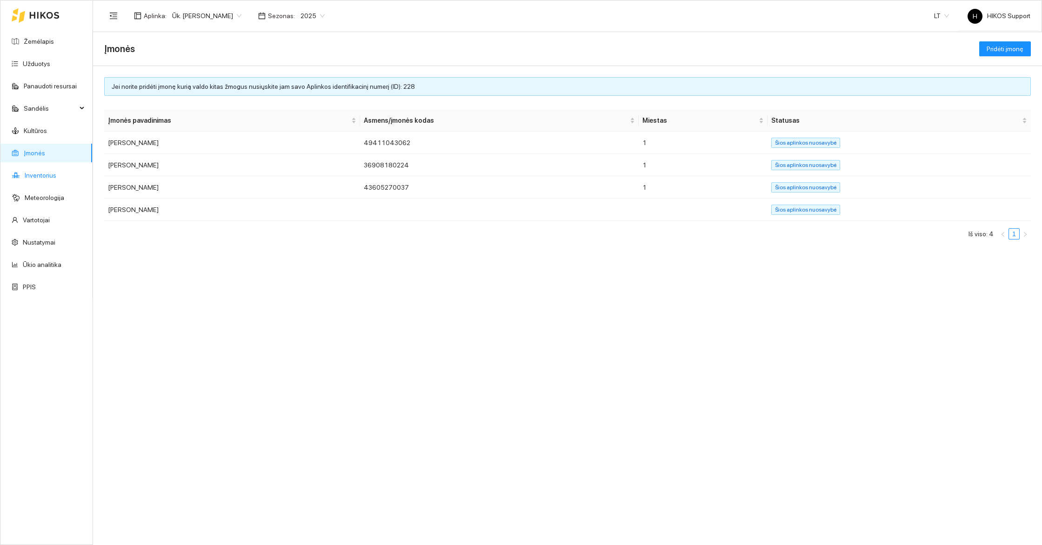
click at [32, 176] on link "Inventorius" at bounding box center [41, 175] width 32 height 7
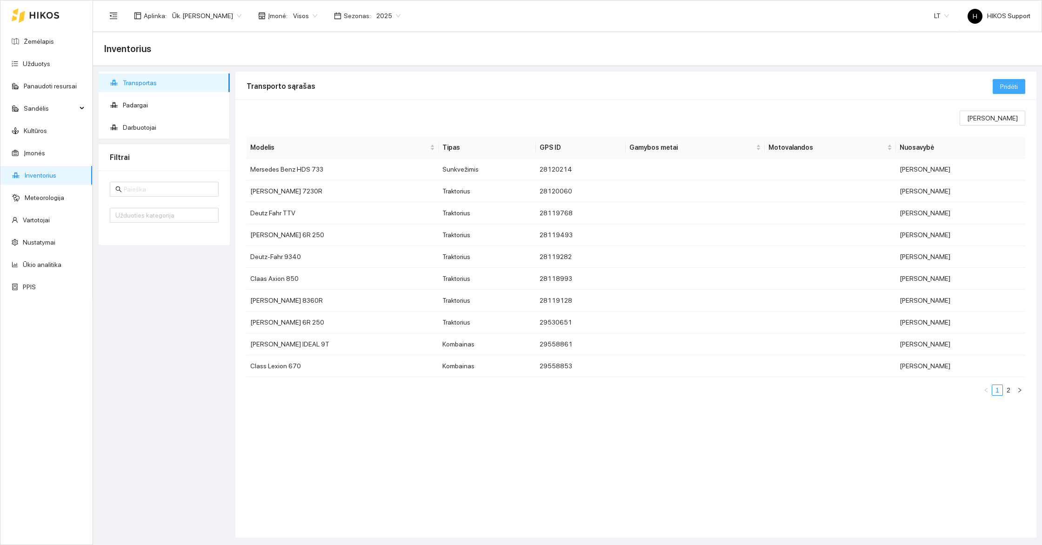
click at [1012, 87] on span "Pridėti" at bounding box center [1009, 86] width 18 height 10
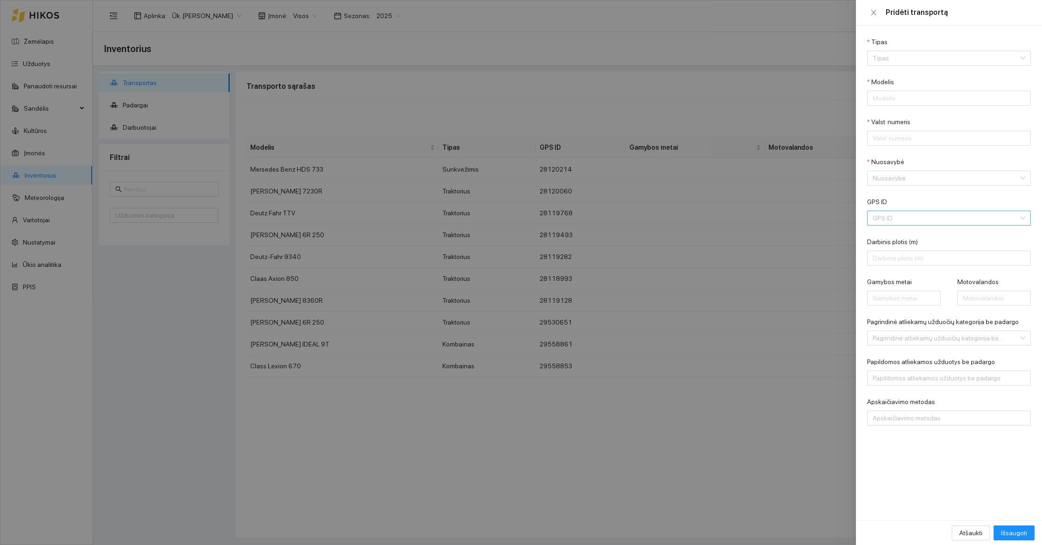
click at [920, 223] on input "GPS ID" at bounding box center [946, 218] width 146 height 14
click at [346, 77] on div at bounding box center [521, 272] width 1042 height 545
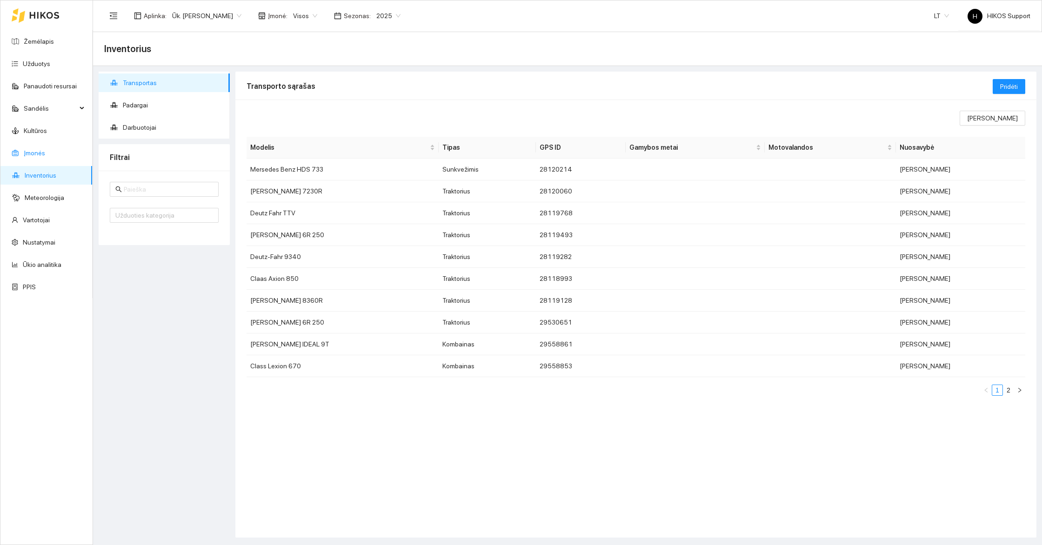
click at [29, 153] on link "Įmonės" at bounding box center [34, 152] width 21 height 7
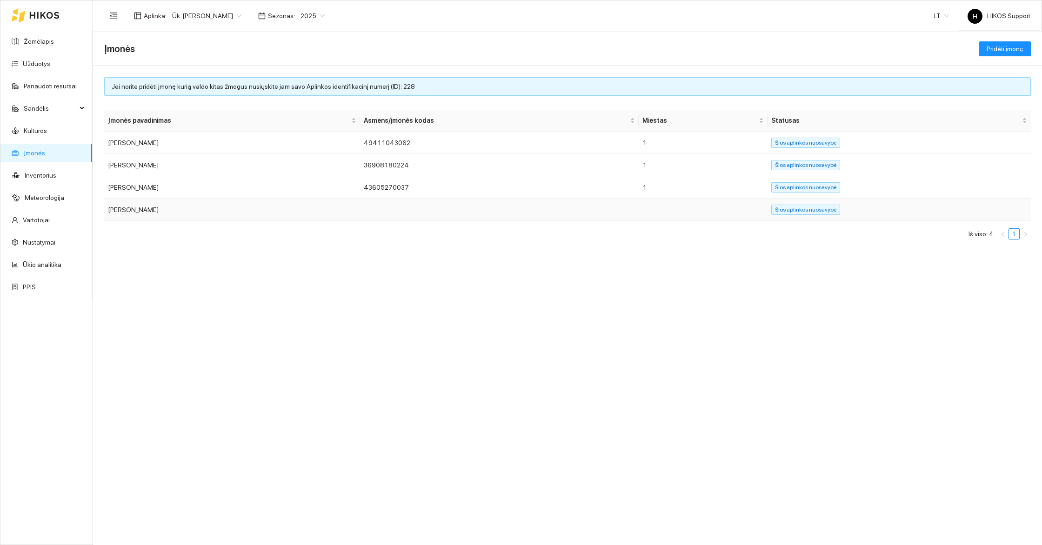
click at [230, 213] on td "Tautvydas Krivickas" at bounding box center [232, 210] width 256 height 22
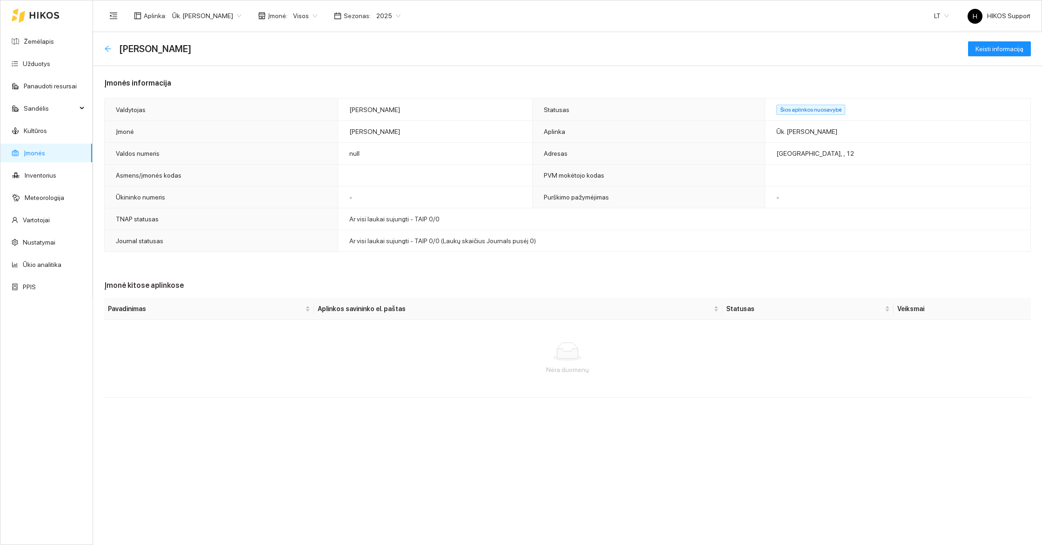
click at [110, 50] on icon "arrow-left" at bounding box center [107, 48] width 7 height 7
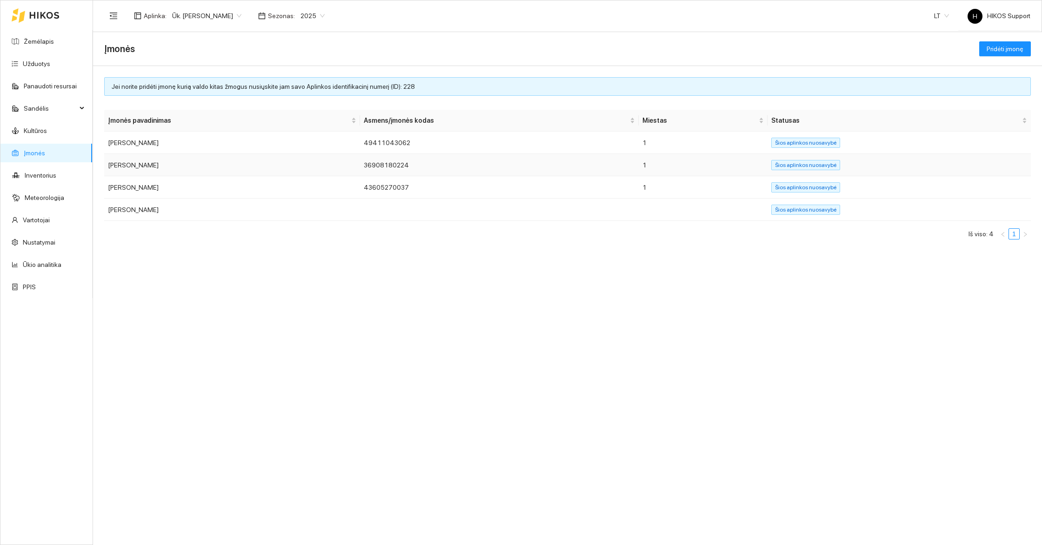
click at [147, 167] on td "Sigitas Krivickas" at bounding box center [232, 165] width 256 height 22
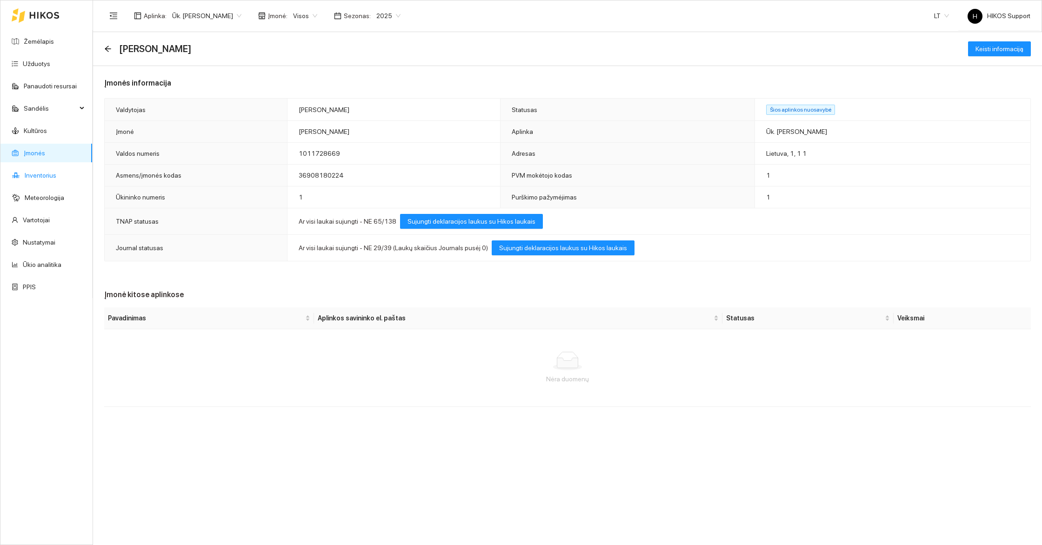
click at [39, 176] on link "Inventorius" at bounding box center [41, 175] width 32 height 7
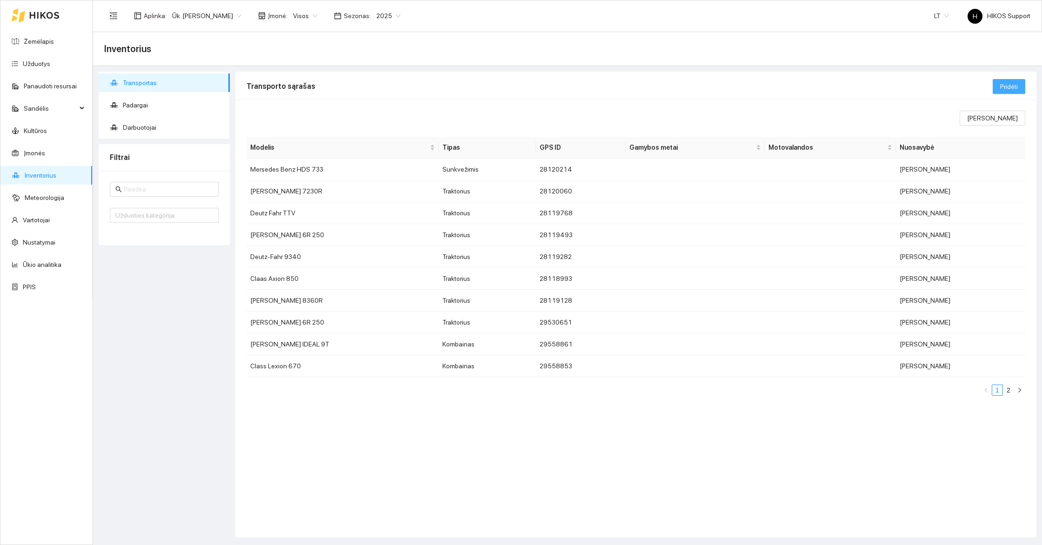
click at [1011, 90] on span "Pridėti" at bounding box center [1009, 86] width 18 height 10
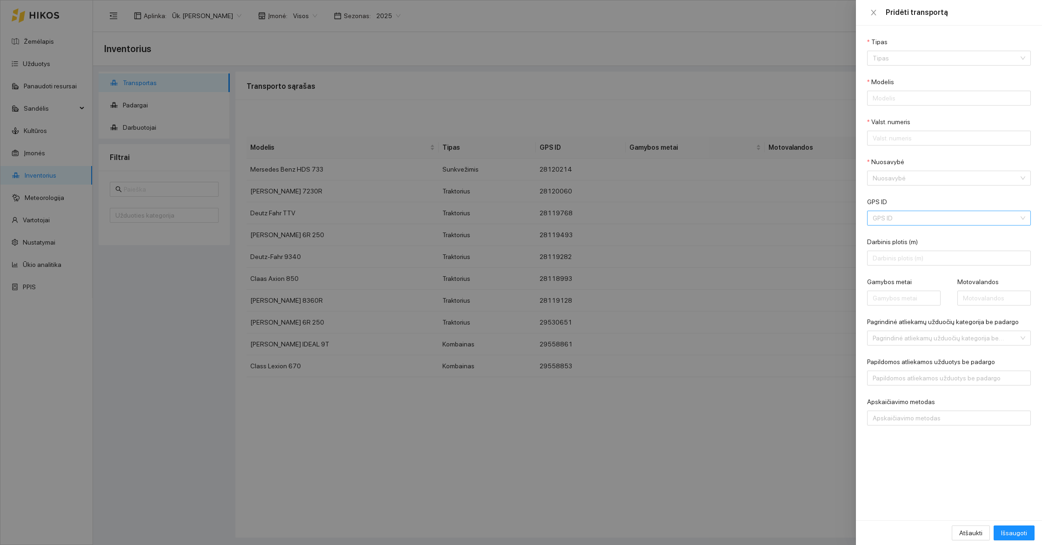
click at [890, 216] on input "GPS ID" at bounding box center [946, 218] width 146 height 14
